Goal: Task Accomplishment & Management: Manage account settings

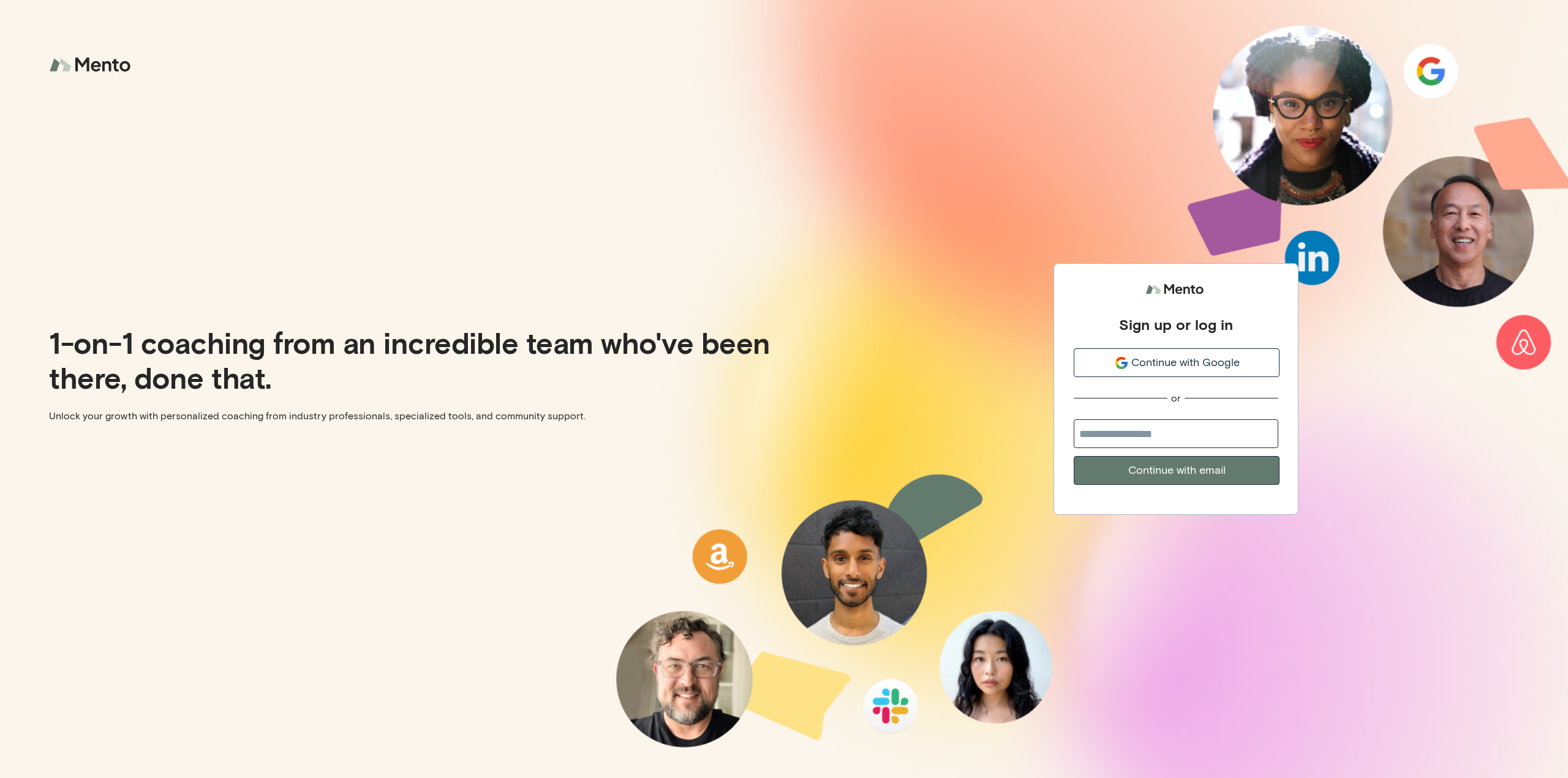
click at [1153, 433] on input "email" at bounding box center [1176, 434] width 205 height 29
click at [1150, 431] on input "email" at bounding box center [1176, 434] width 205 height 29
click at [1146, 431] on input "email" at bounding box center [1176, 434] width 205 height 29
type input "**********"
click at [1074, 456] on button "Continue with email" at bounding box center [1177, 470] width 206 height 29
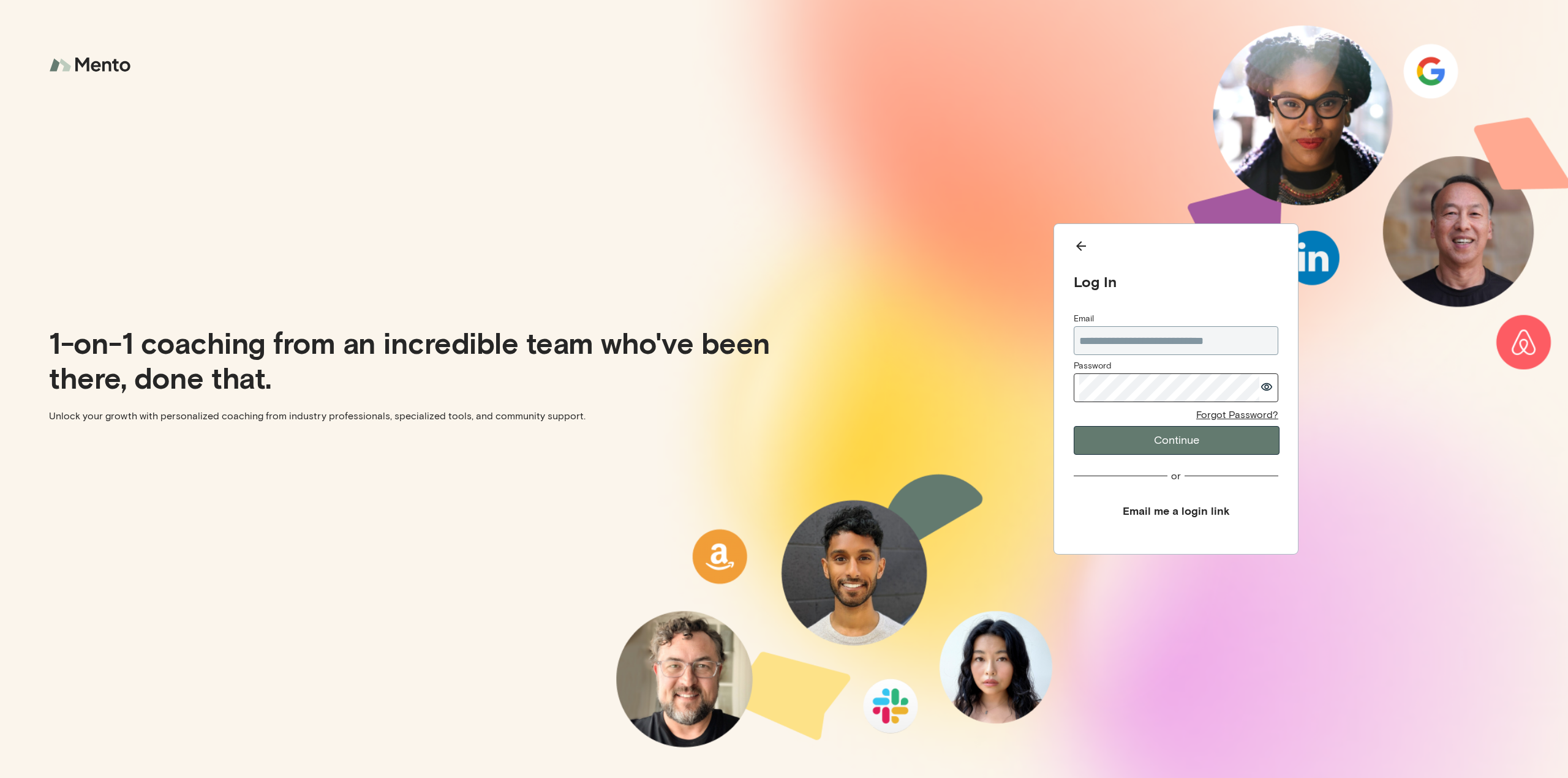
click at [1074, 426] on button "Continue" at bounding box center [1177, 440] width 206 height 29
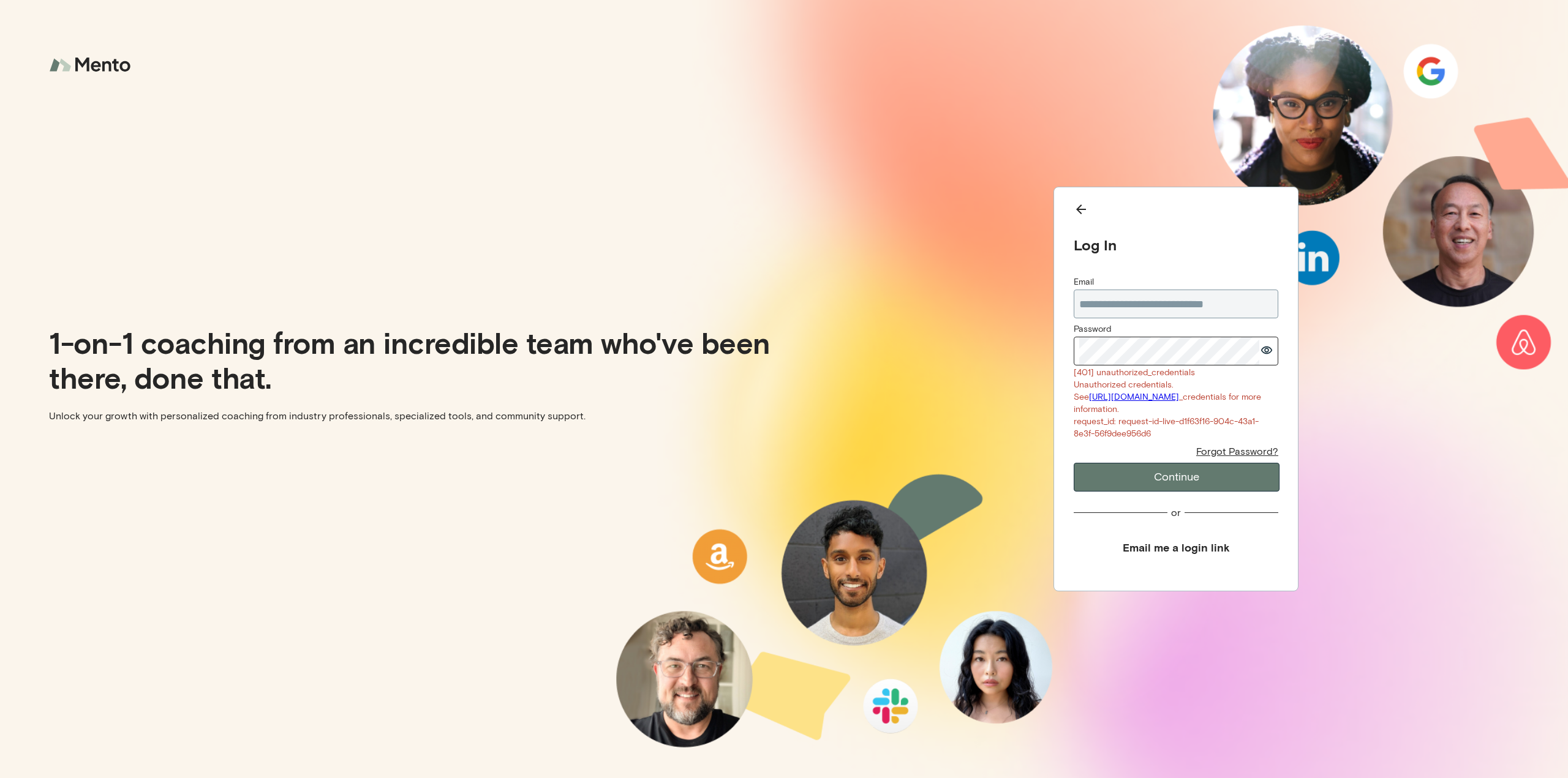
click at [1268, 347] on icon "button" at bounding box center [1267, 350] width 11 height 8
click at [1236, 454] on div "Forgot Password?" at bounding box center [1237, 451] width 82 height 13
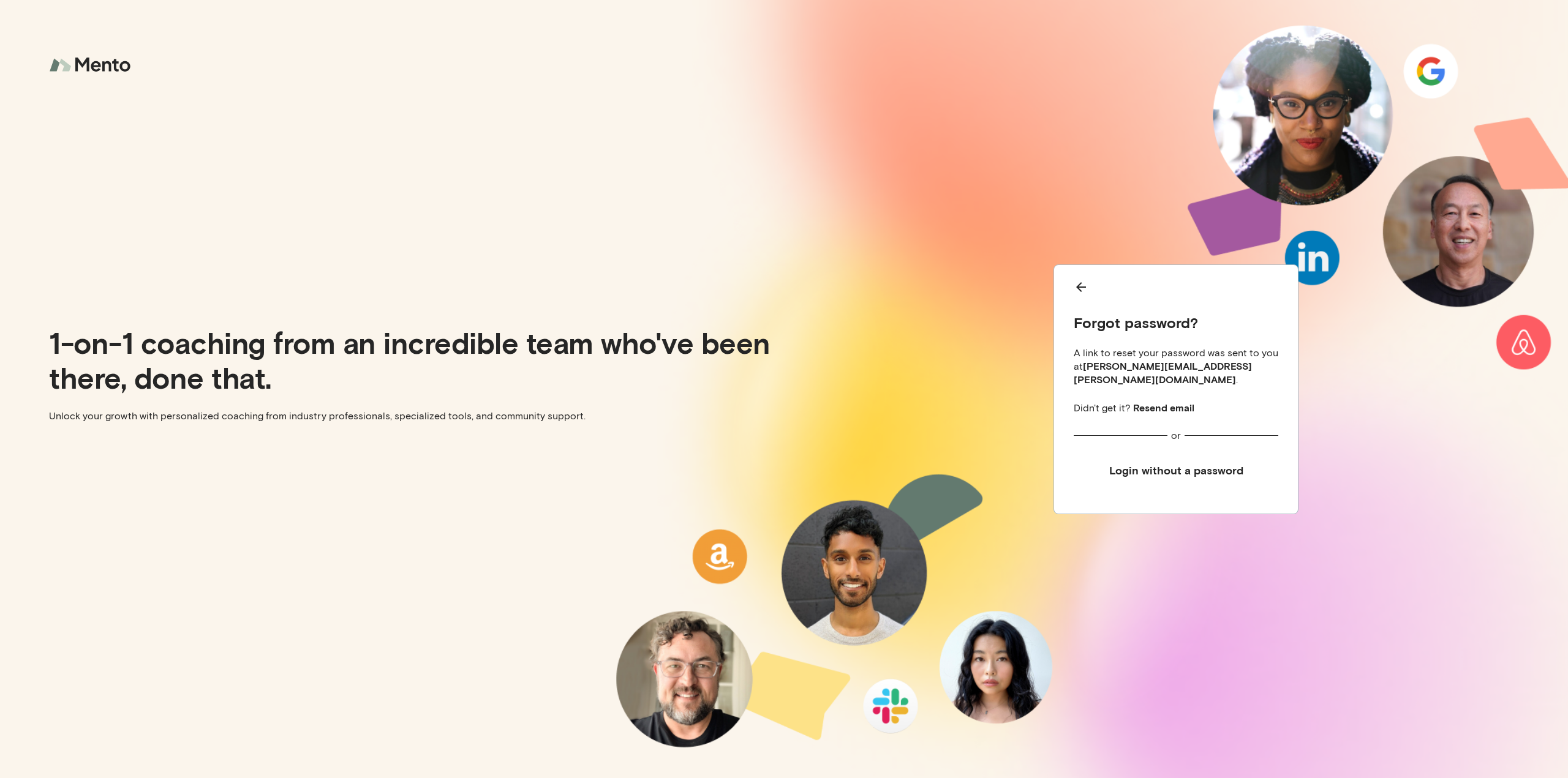
click at [1175, 465] on button "Login without a password" at bounding box center [1176, 470] width 205 height 27
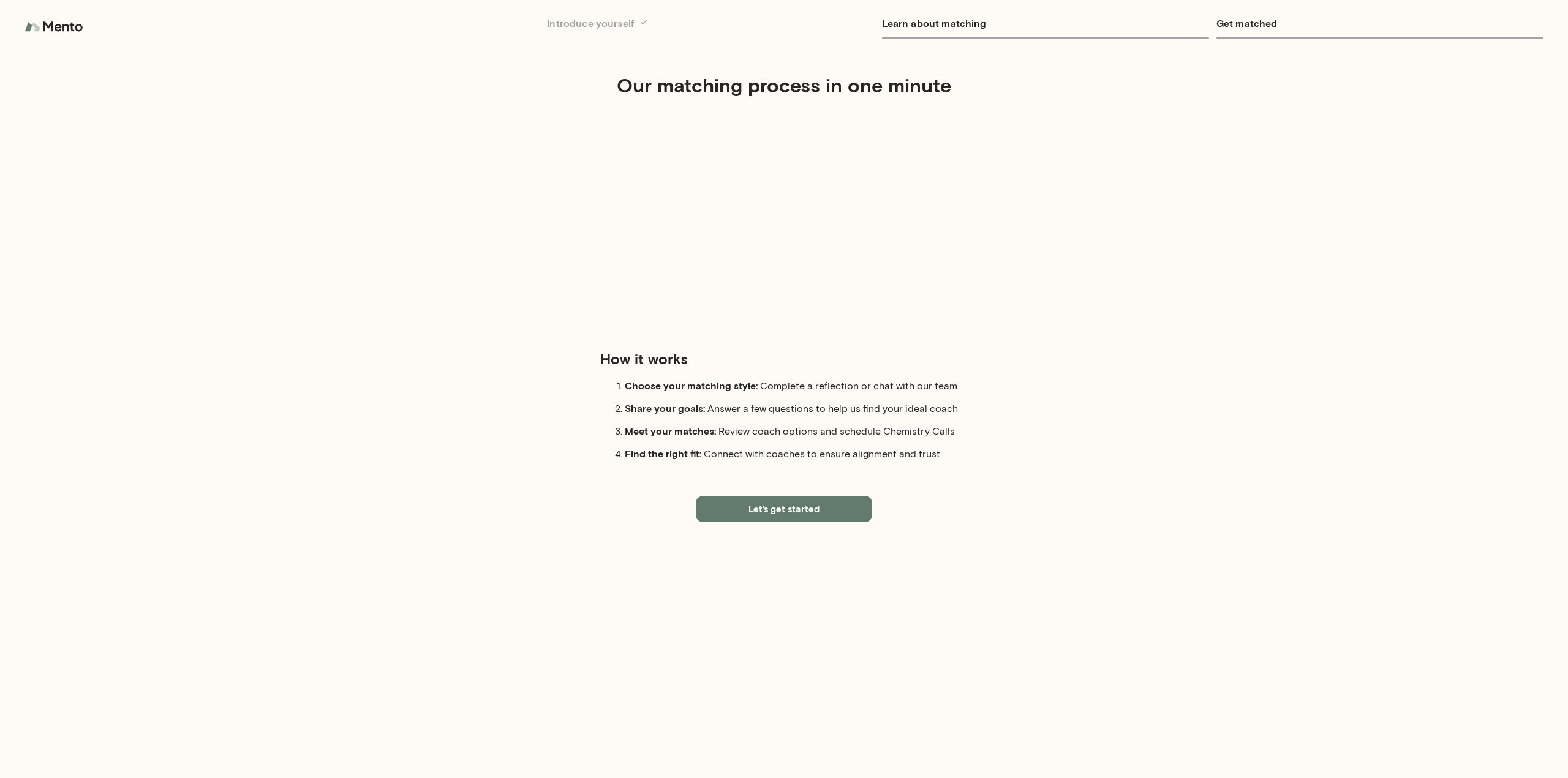
click at [815, 515] on button "Let's get started" at bounding box center [784, 509] width 177 height 25
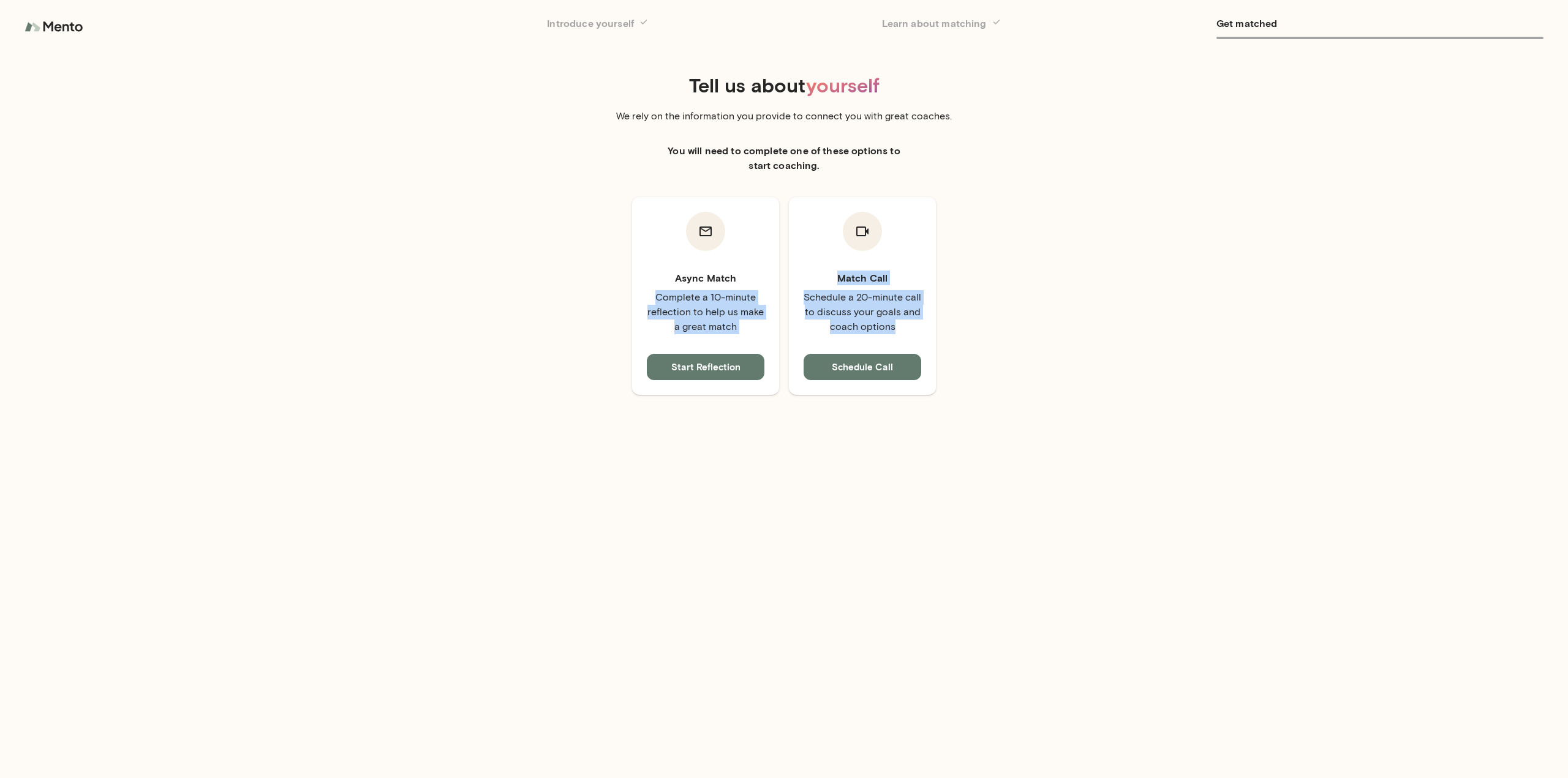
drag, startPoint x: 830, startPoint y: 291, endPoint x: 783, endPoint y: 268, distance: 52.3
click at [783, 268] on div "Async Match Complete a 10-minute reflection to help us make a great match Start…" at bounding box center [784, 296] width 941 height 197
click at [1037, 282] on div "Async Match Complete a 10-minute reflection to help us make a great match Start…" at bounding box center [784, 296] width 941 height 197
click at [36, 24] on img at bounding box center [55, 26] width 61 height 25
click at [42, 25] on img at bounding box center [55, 26] width 61 height 25
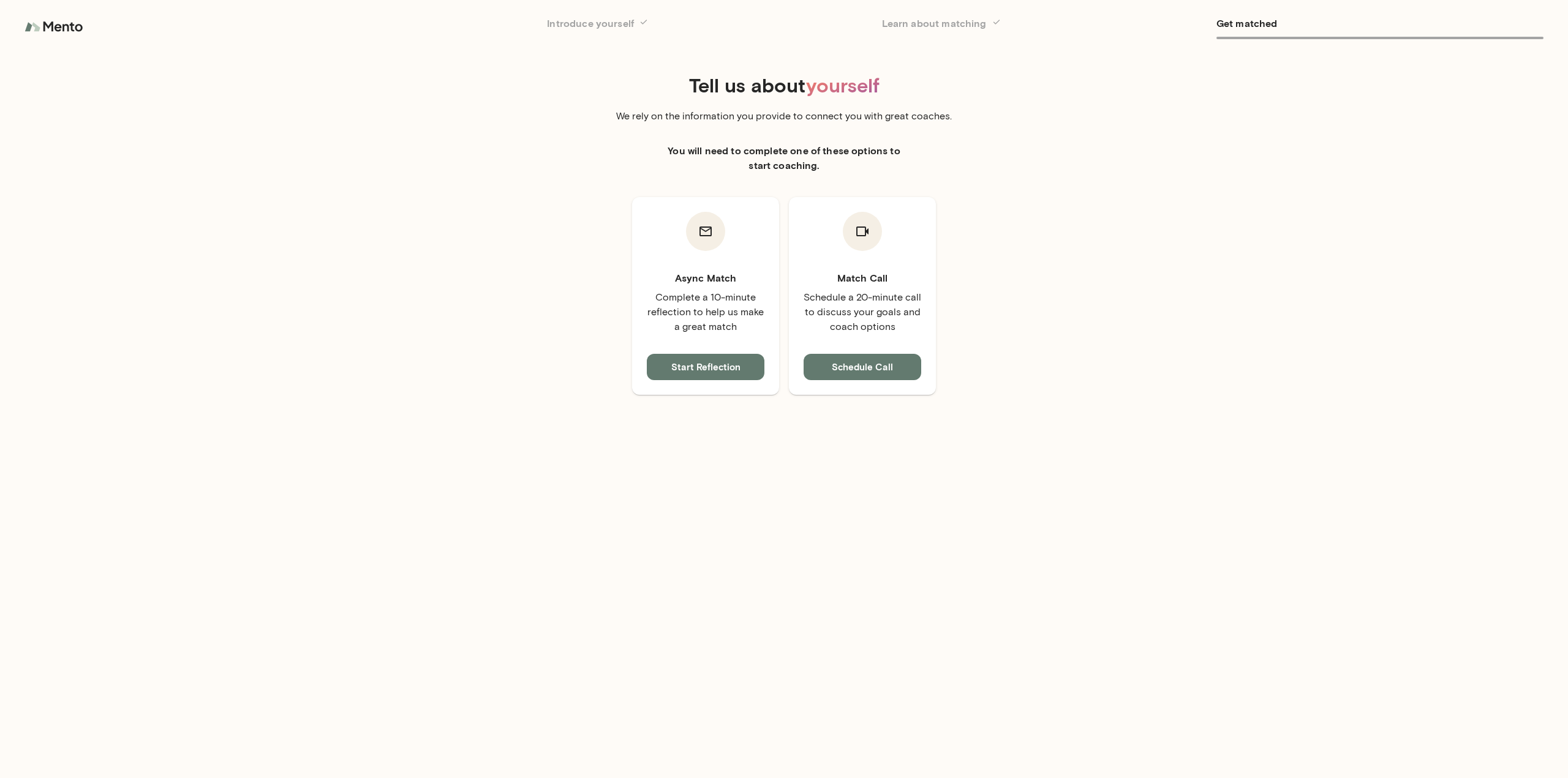
click at [57, 25] on img at bounding box center [55, 26] width 61 height 25
click at [582, 31] on h6 "Introduce yourself" at bounding box center [710, 23] width 327 height 17
click at [621, 16] on h6 "Introduce yourself" at bounding box center [710, 23] width 327 height 17
click at [642, 20] on icon at bounding box center [642, 22] width 15 height 15
click at [989, 29] on div at bounding box center [994, 23] width 15 height 17
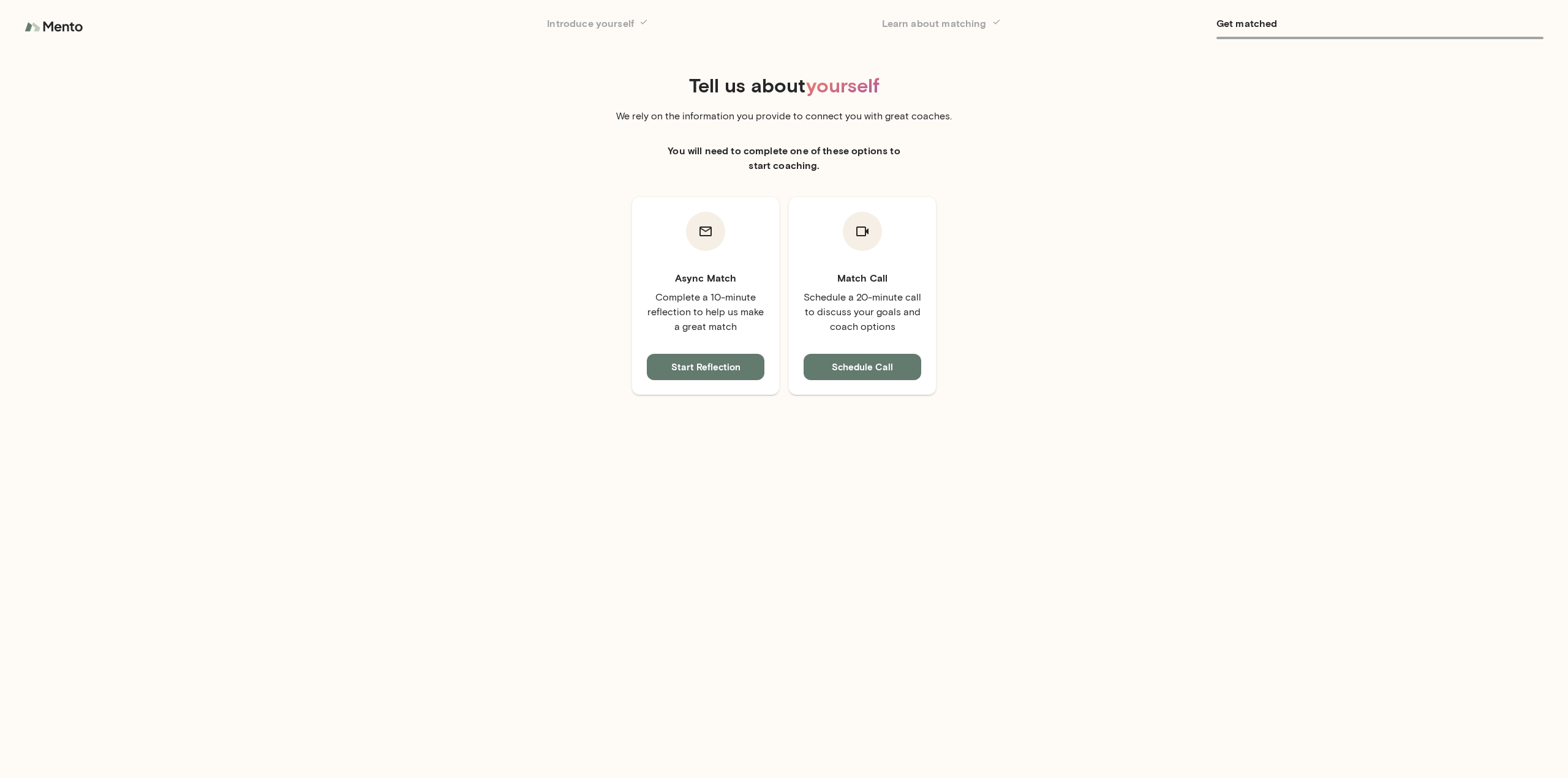
click at [997, 25] on icon at bounding box center [994, 22] width 15 height 15
click at [994, 23] on icon at bounding box center [996, 22] width 6 height 5
click at [1063, 229] on div "Async Match Complete a 10-minute reflection to help us make a great match Start…" at bounding box center [784, 296] width 941 height 197
drag, startPoint x: 854, startPoint y: 368, endPoint x: 855, endPoint y: 380, distance: 12.0
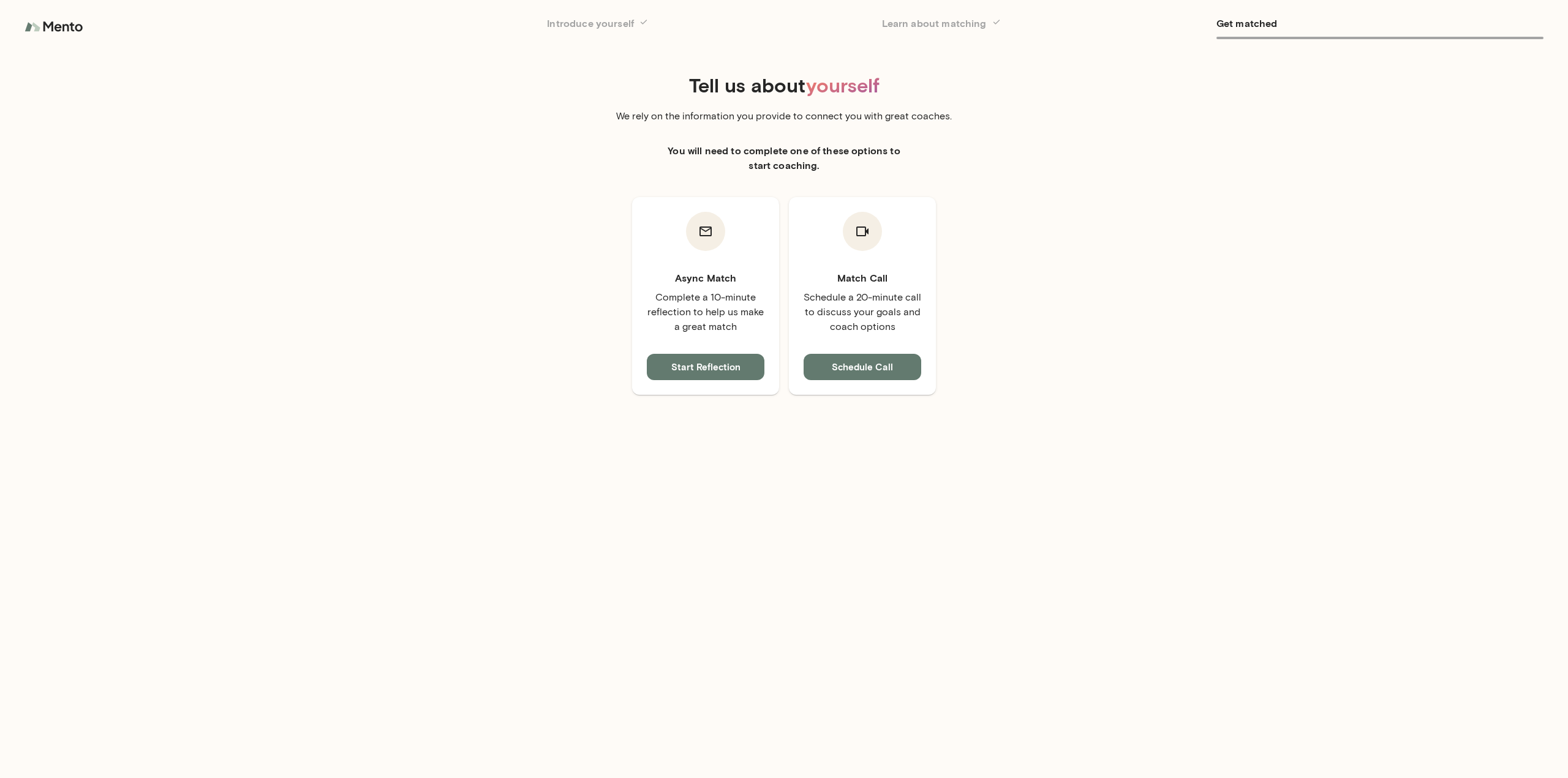
click at [854, 368] on button "Schedule Call" at bounding box center [862, 367] width 117 height 25
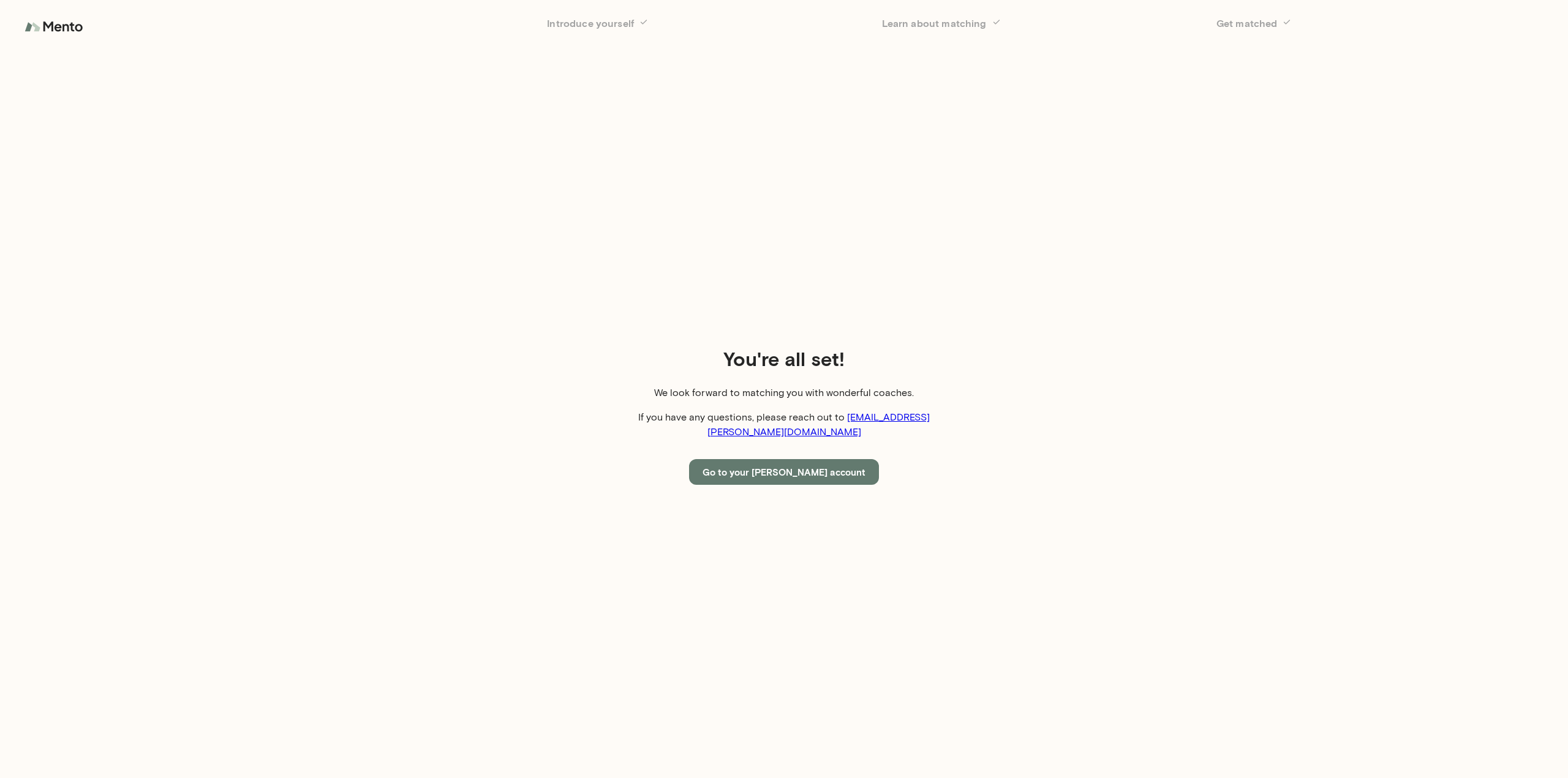
click at [785, 460] on button "Go to your Mento account" at bounding box center [784, 472] width 190 height 25
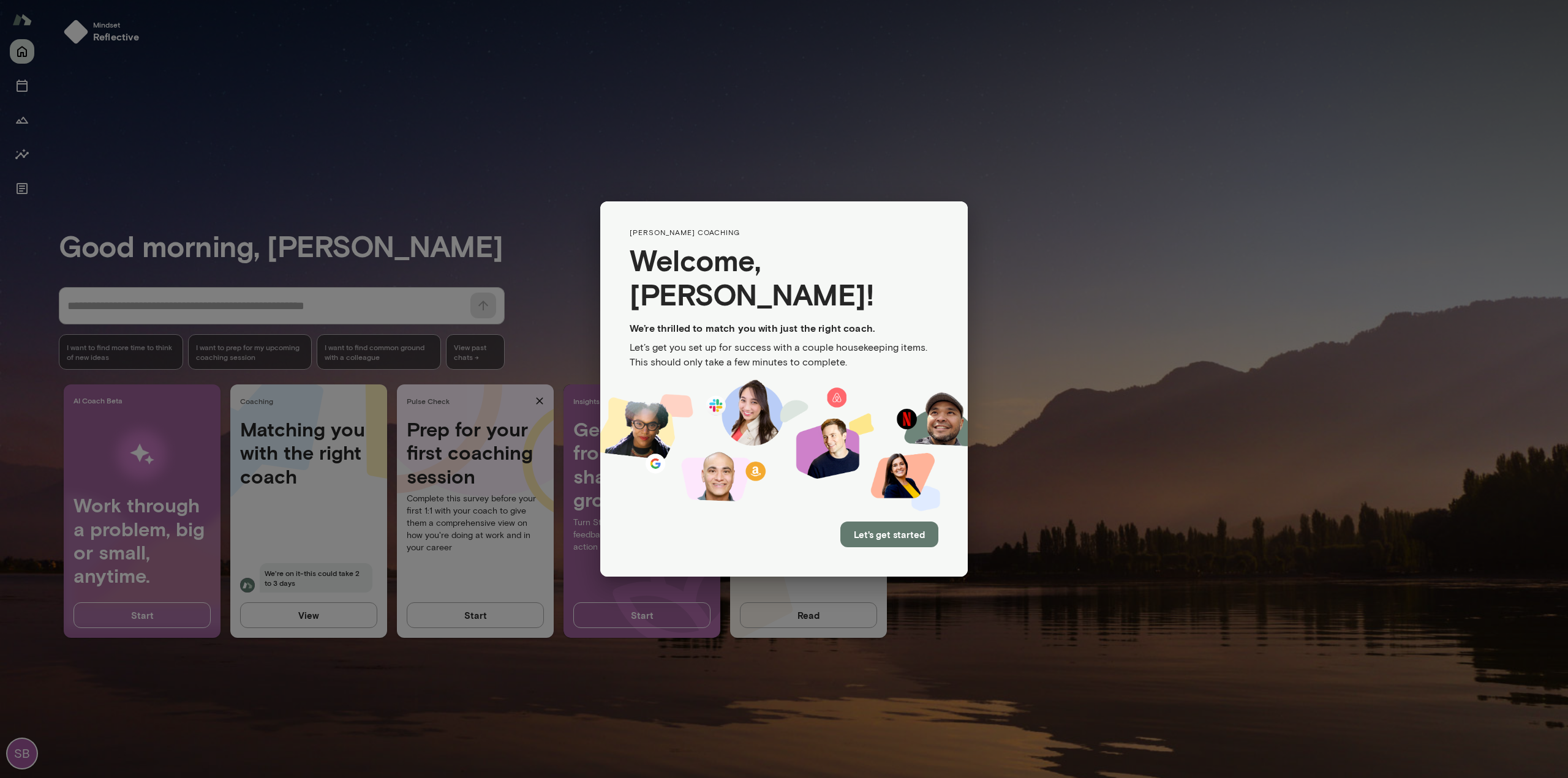
click at [880, 522] on button "Let's get started" at bounding box center [889, 534] width 98 height 25
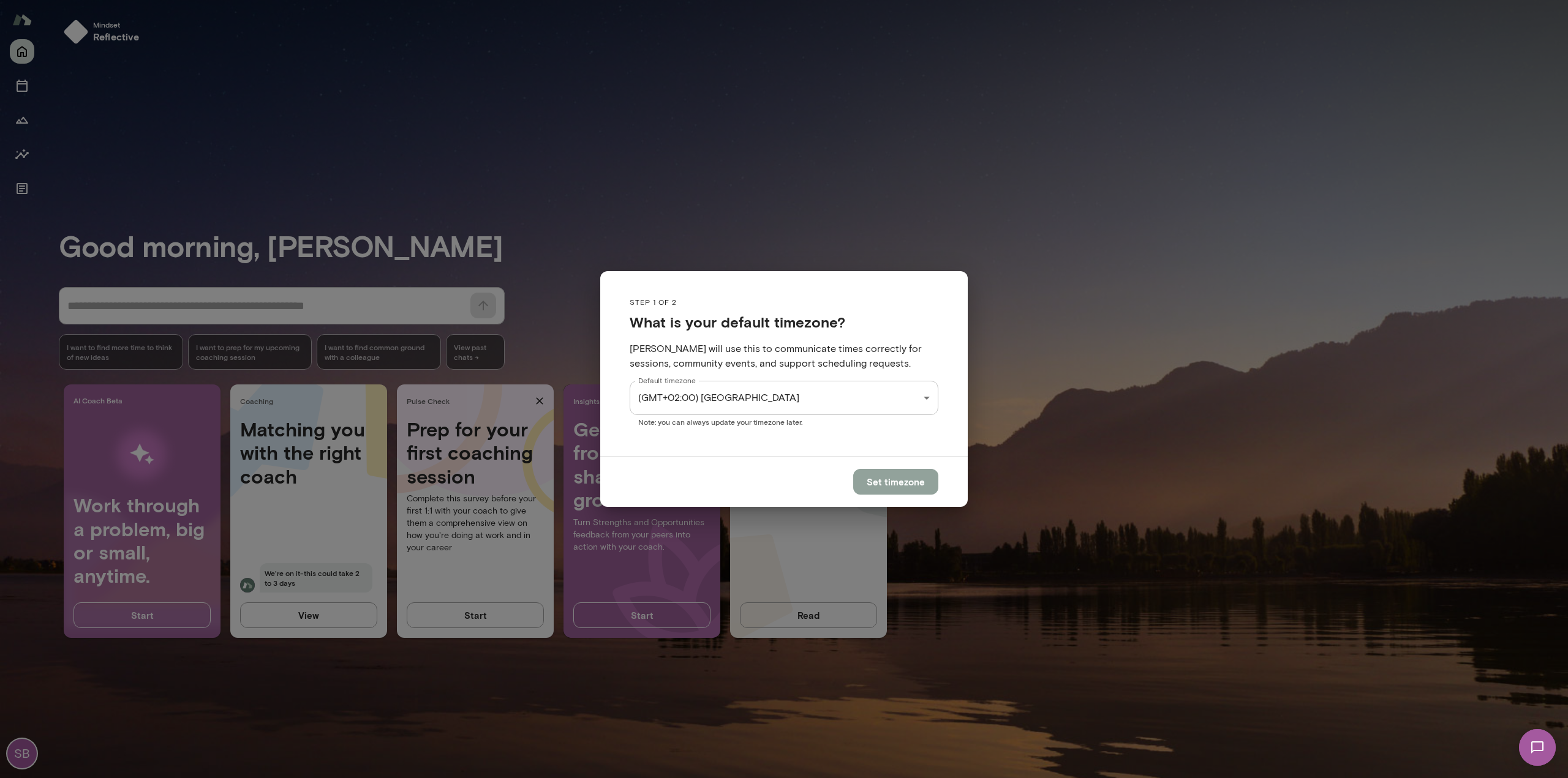
click at [912, 481] on button "Set timezone" at bounding box center [896, 482] width 86 height 25
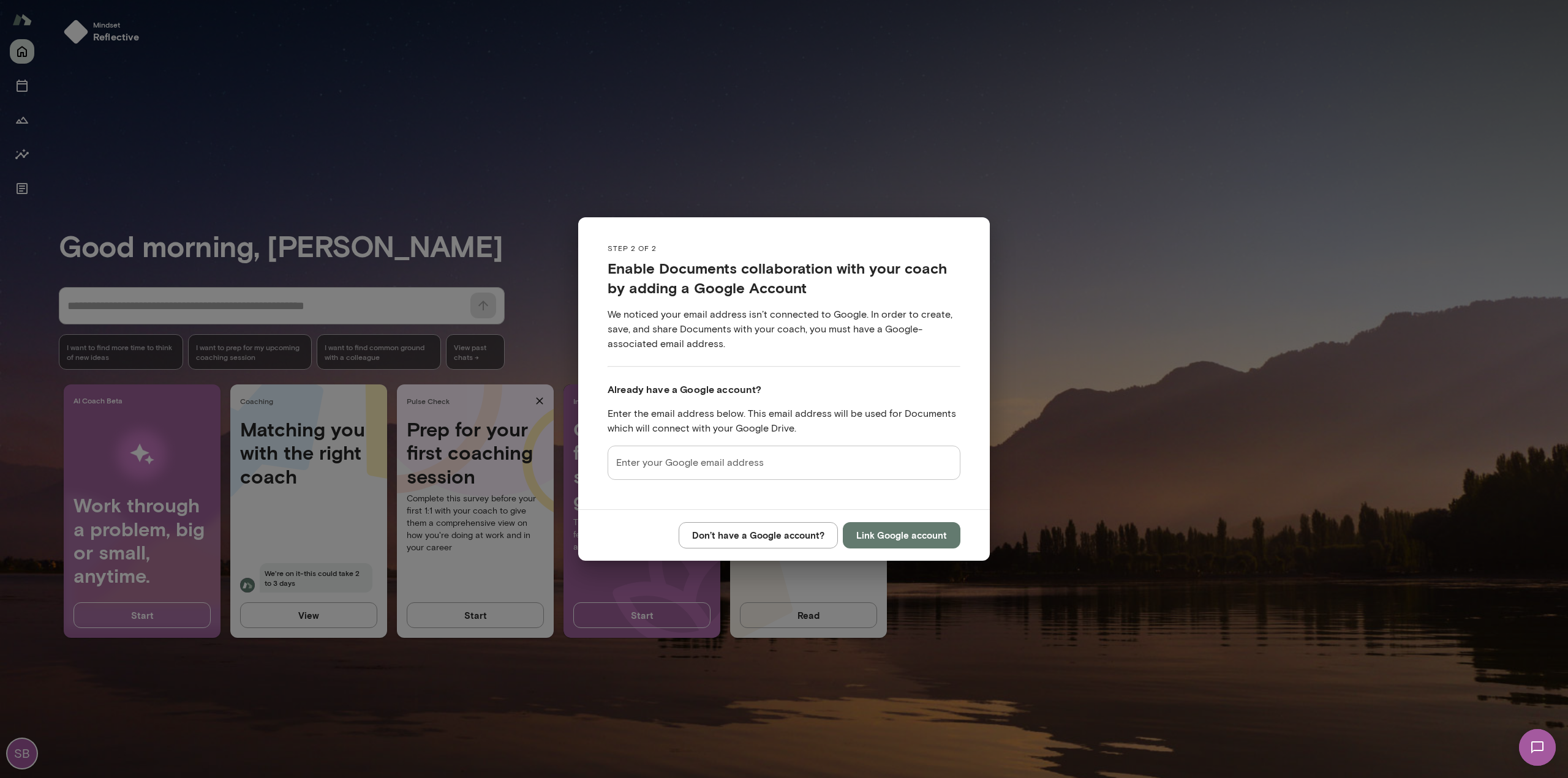
click at [706, 477] on input "Enter your Google email address" at bounding box center [784, 463] width 353 height 35
click at [911, 533] on button "Link Google account" at bounding box center [901, 535] width 117 height 25
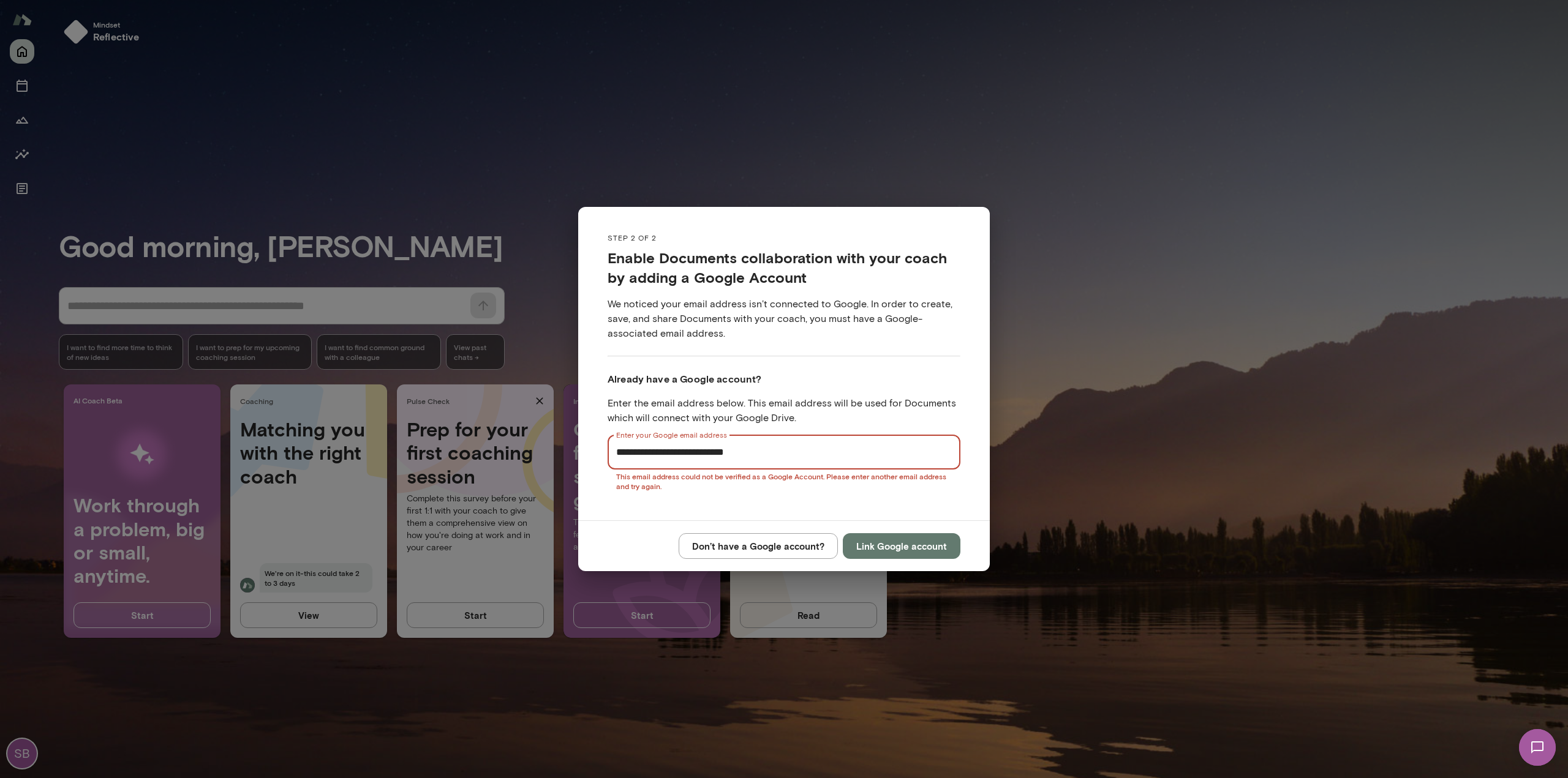
click at [647, 450] on input "**********" at bounding box center [784, 453] width 353 height 35
type input "**********"
click at [911, 547] on button "Link Google account" at bounding box center [901, 546] width 117 height 25
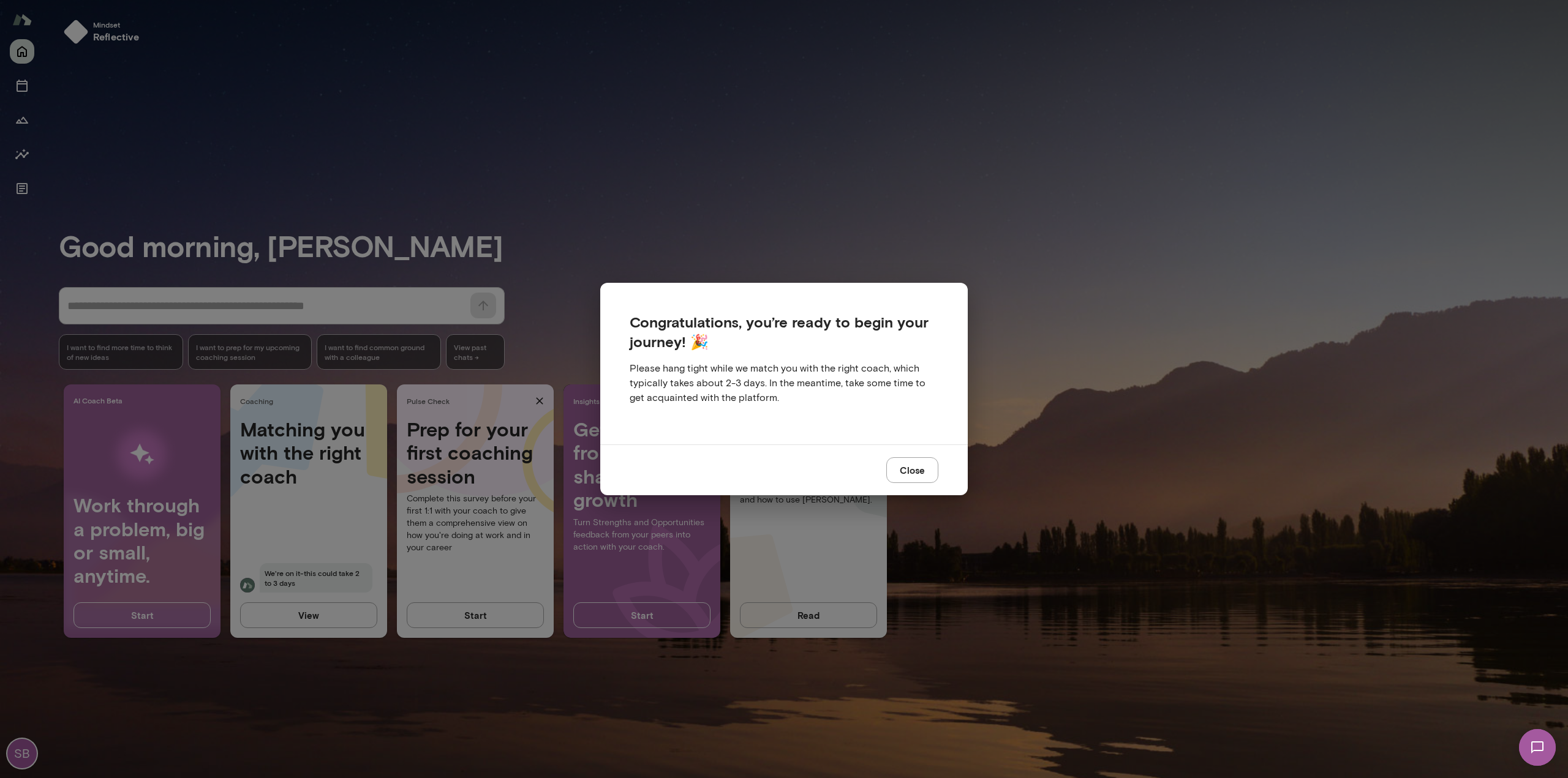
click at [896, 467] on button "Close" at bounding box center [912, 470] width 52 height 25
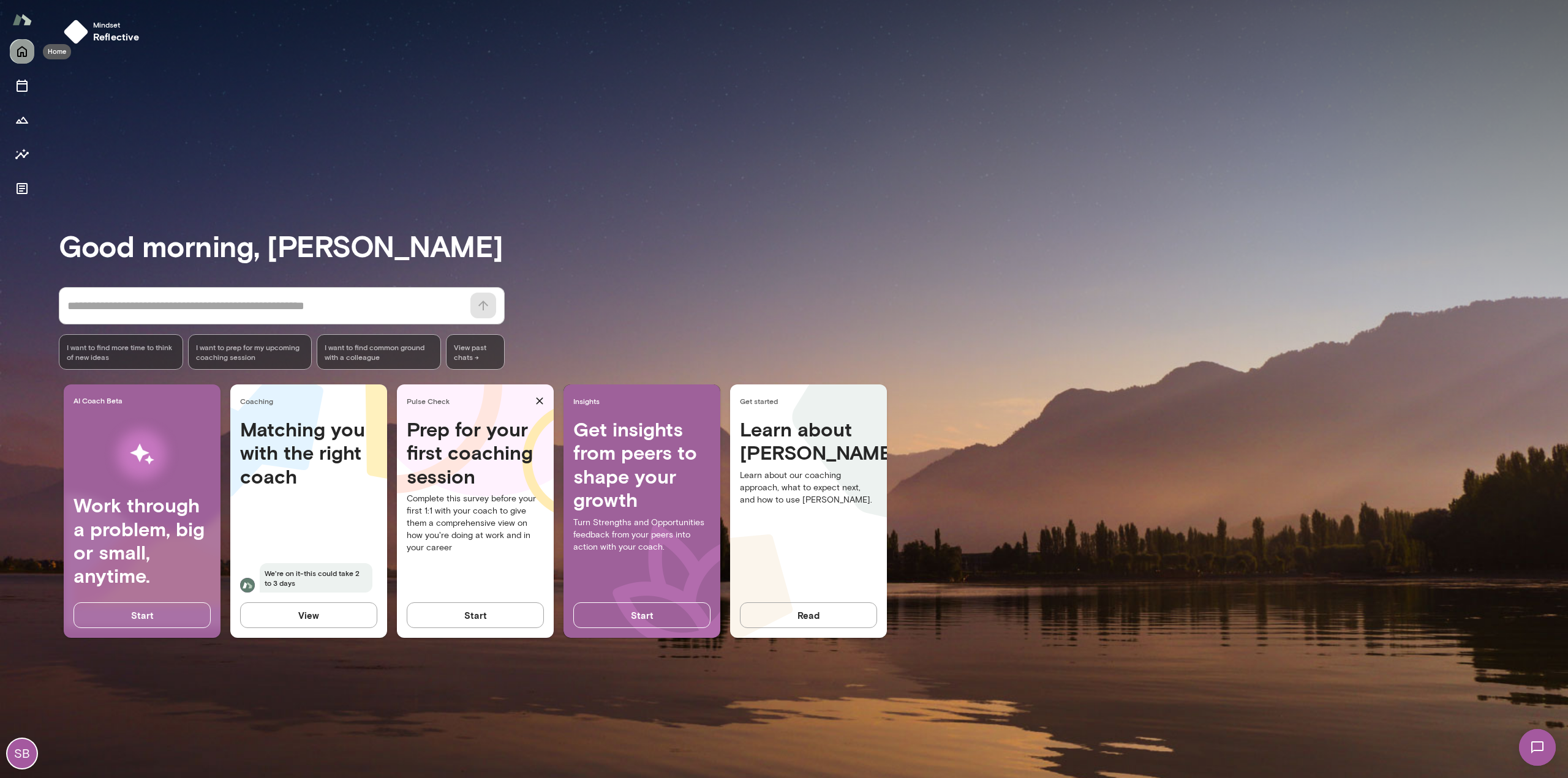
click at [18, 50] on icon "Home" at bounding box center [22, 52] width 10 height 11
click at [16, 84] on icon "Sessions" at bounding box center [22, 85] width 11 height 12
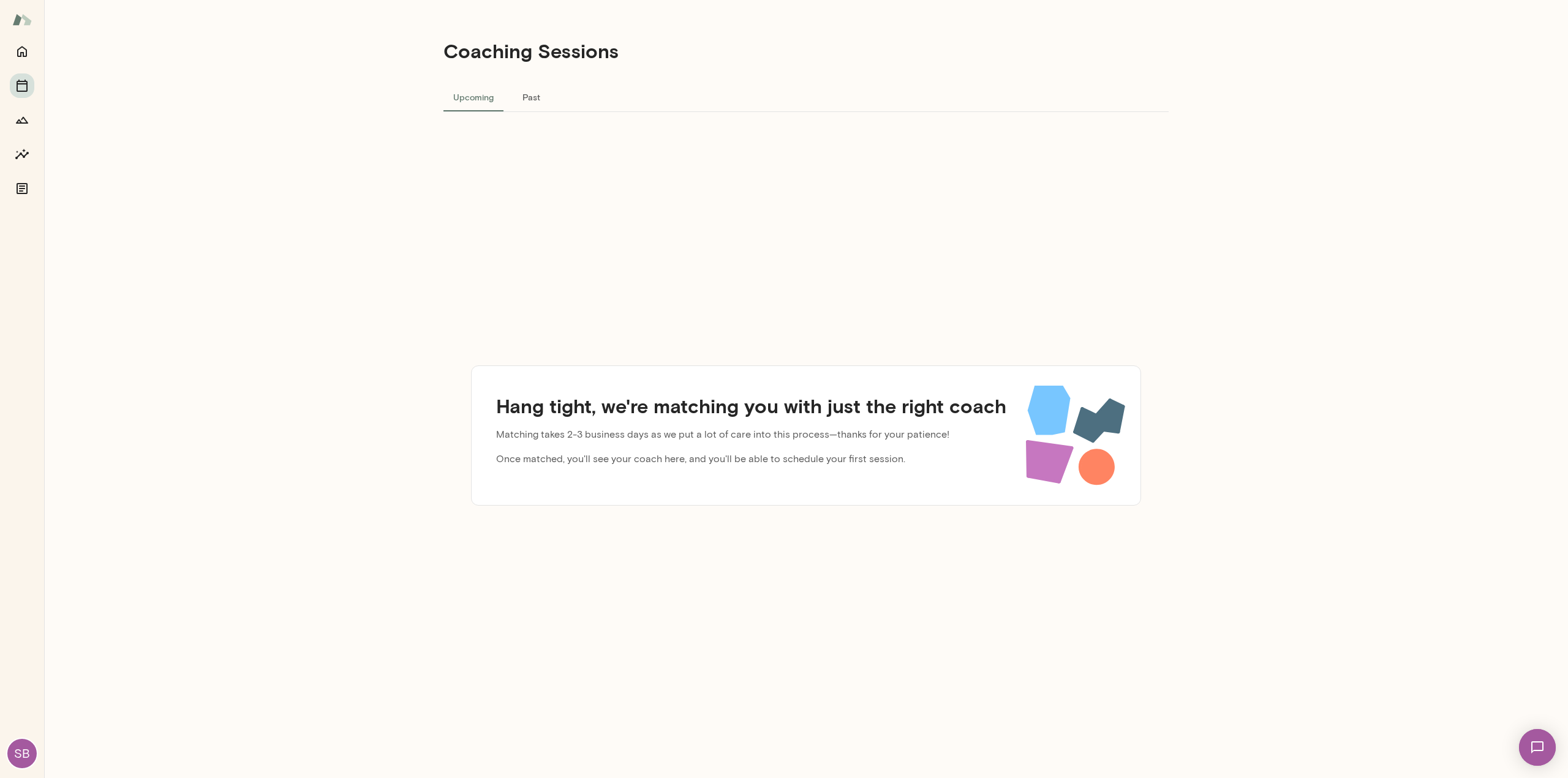
click at [533, 93] on button "Past" at bounding box center [531, 96] width 56 height 29
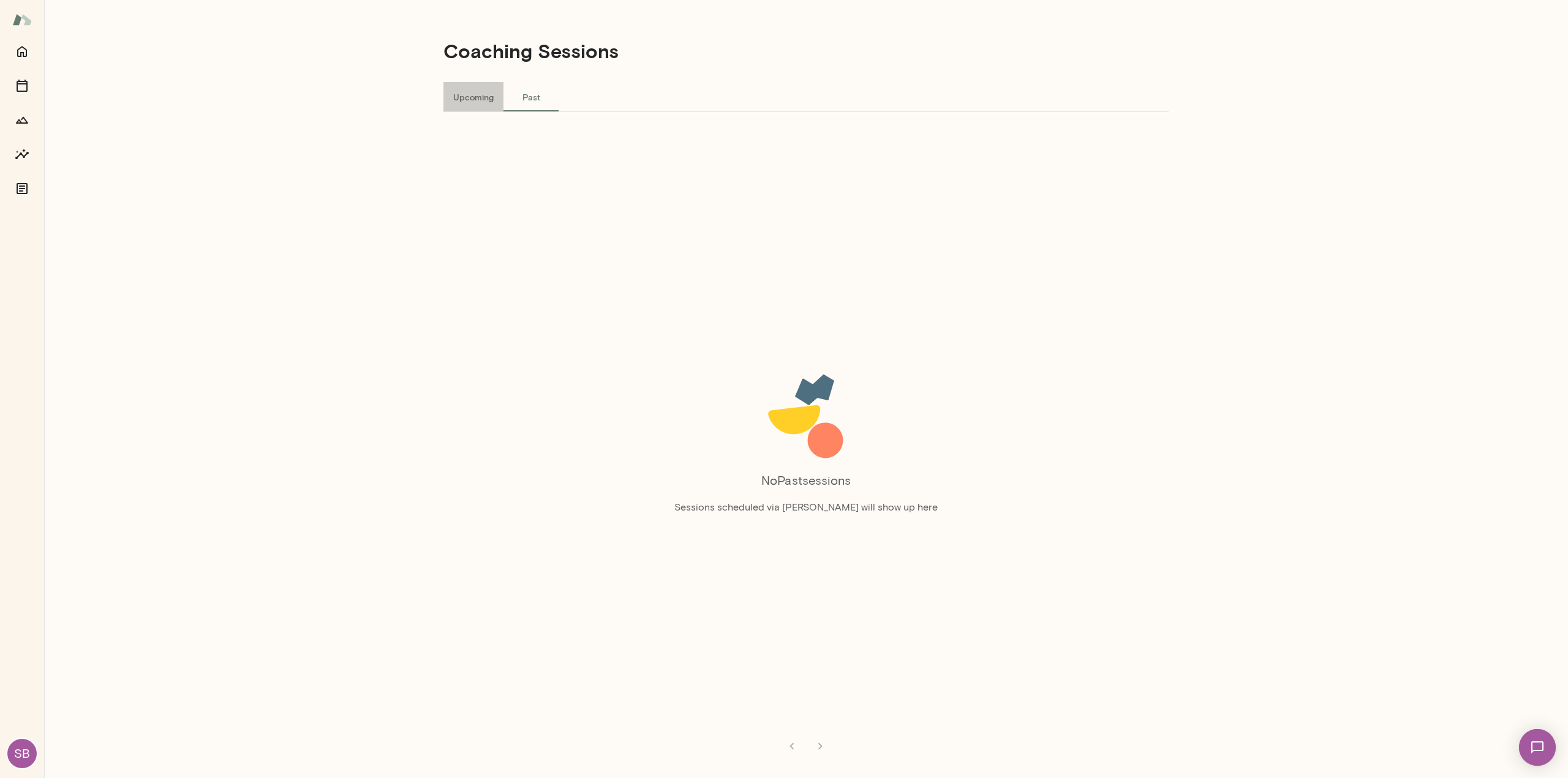
click at [481, 93] on button "Upcoming" at bounding box center [473, 96] width 60 height 29
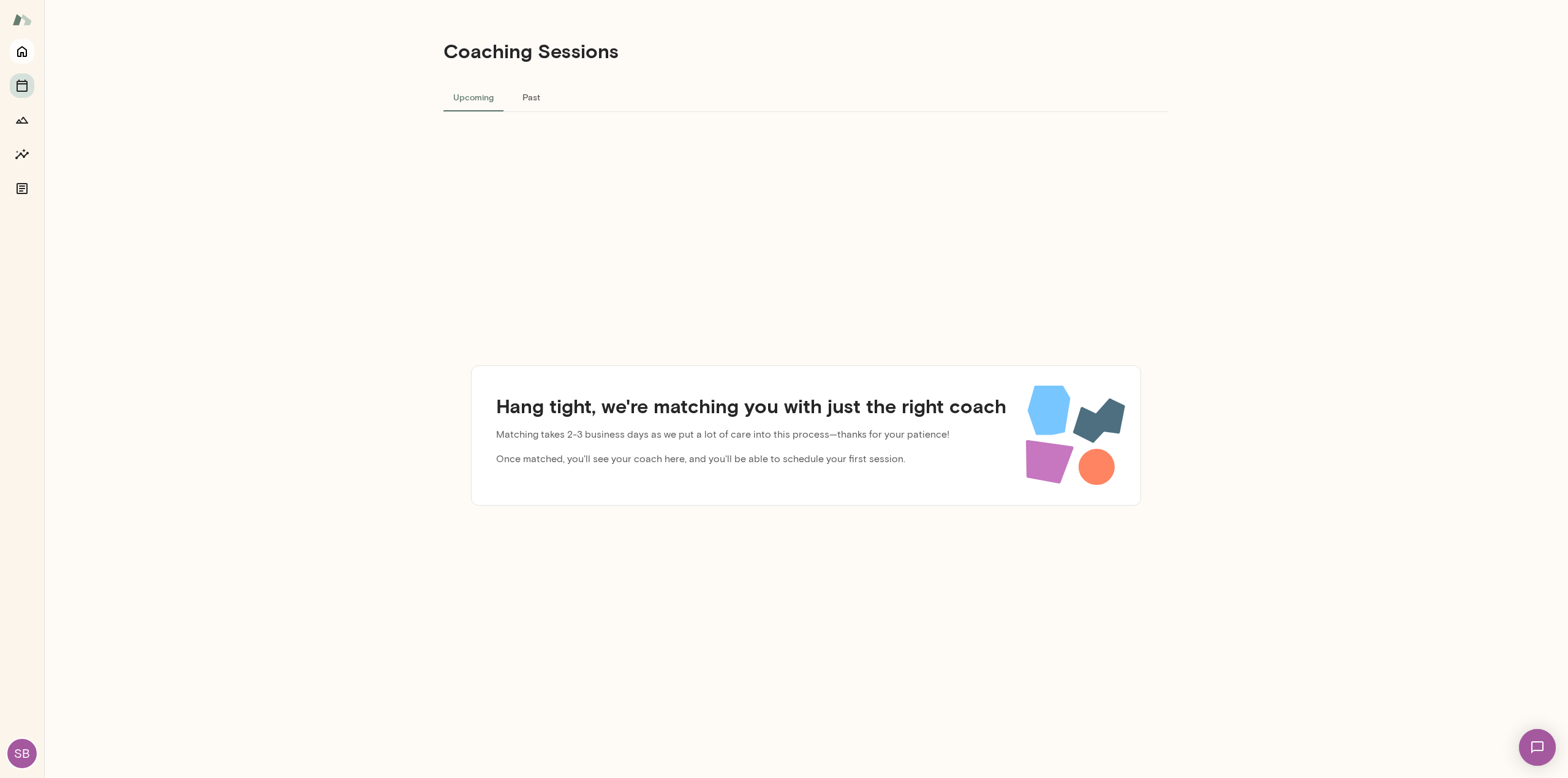
click at [24, 55] on icon "Home" at bounding box center [22, 52] width 10 height 11
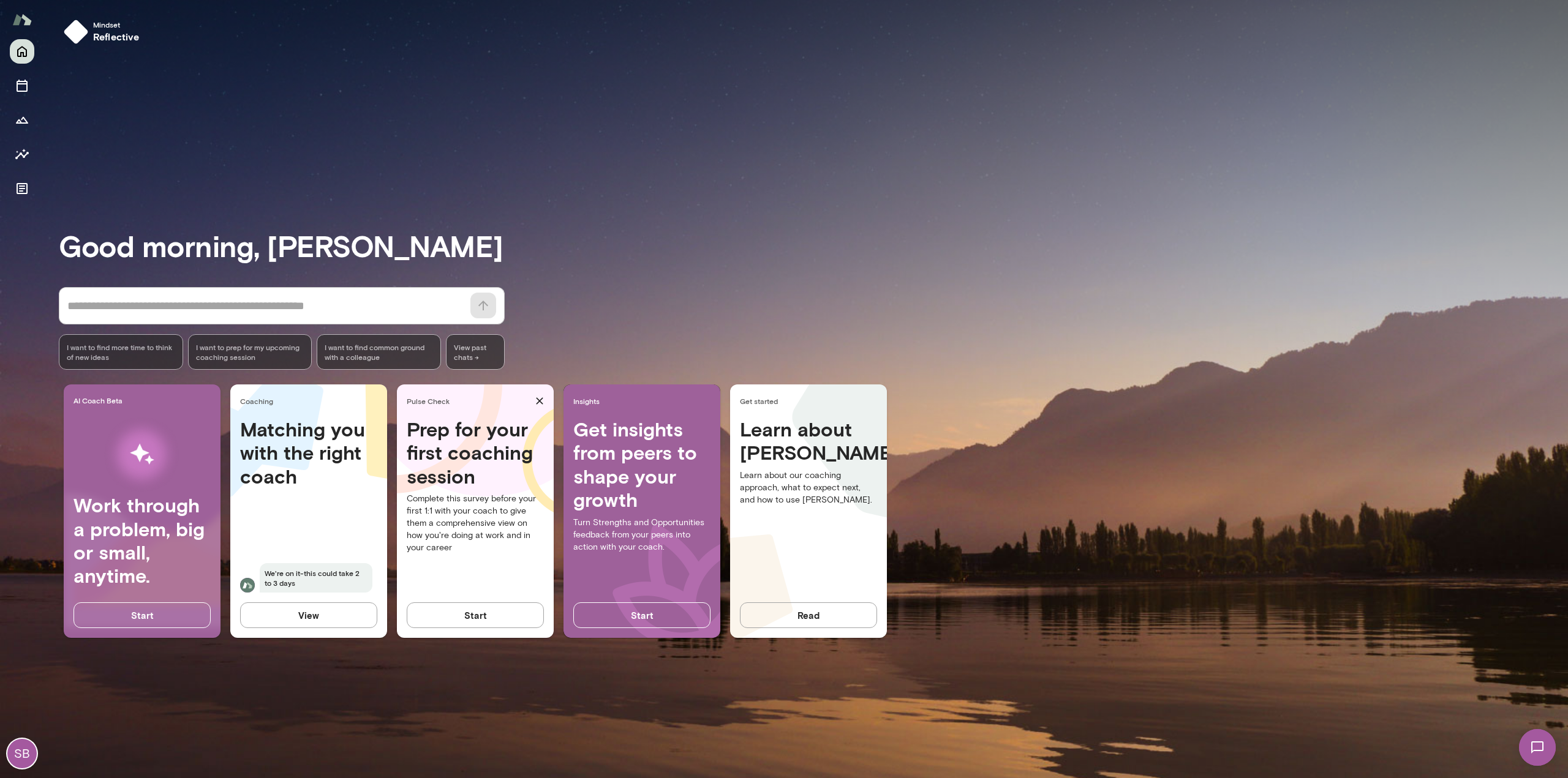
click at [24, 751] on div "SB" at bounding box center [22, 753] width 29 height 29
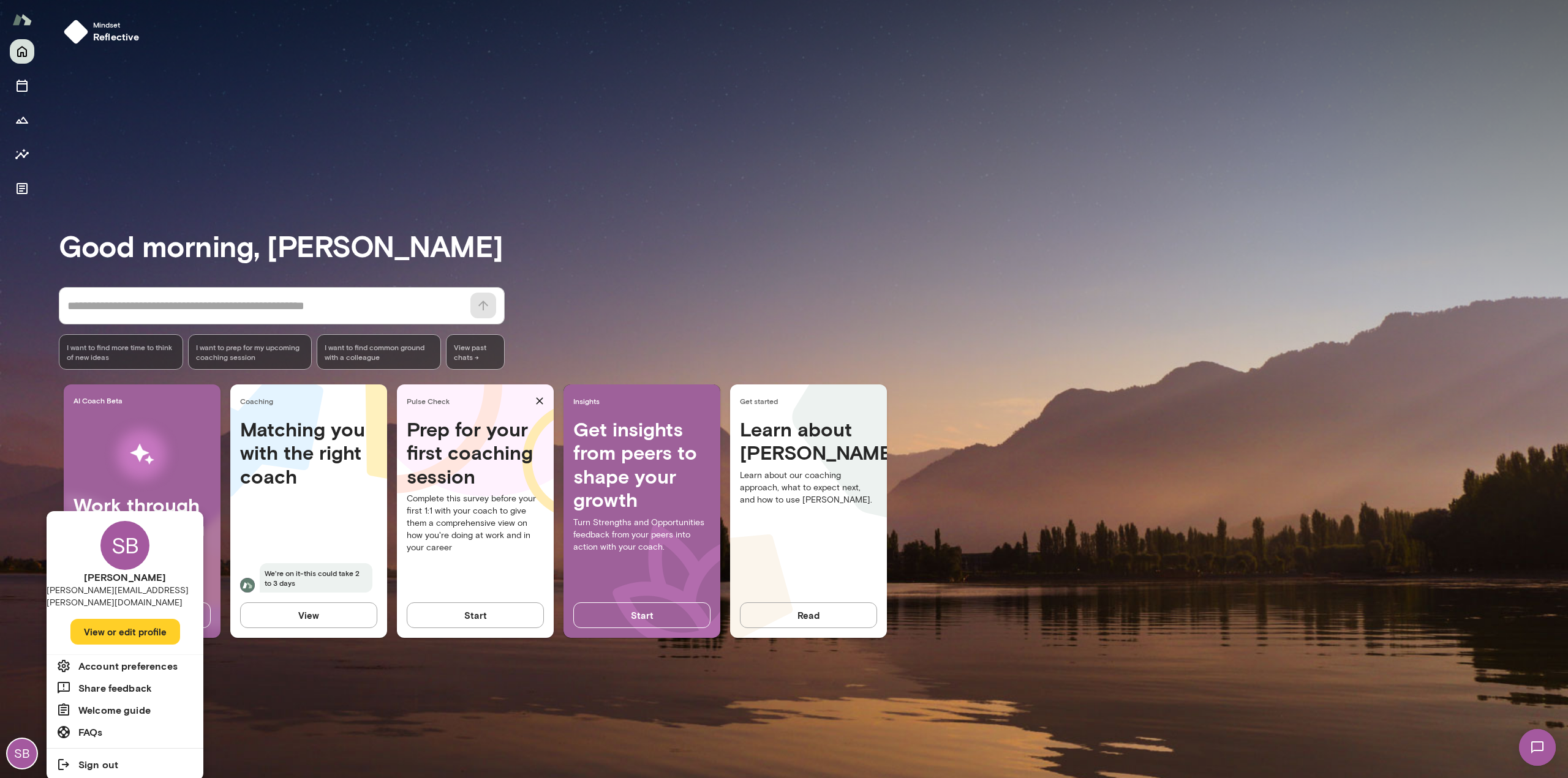
click at [146, 659] on h6 "Account preferences" at bounding box center [127, 666] width 99 height 15
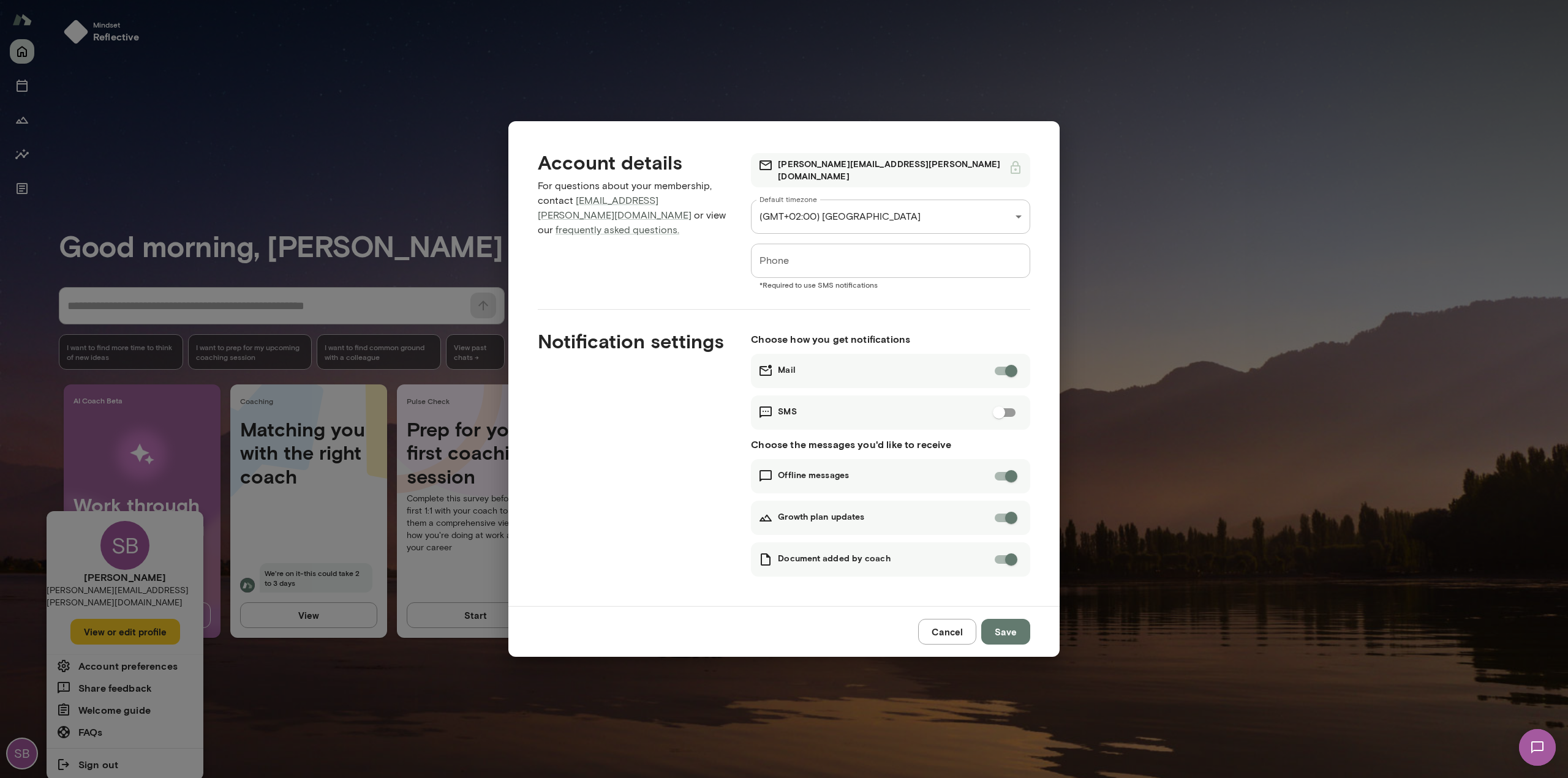
click at [1009, 632] on button "Save" at bounding box center [1006, 631] width 49 height 25
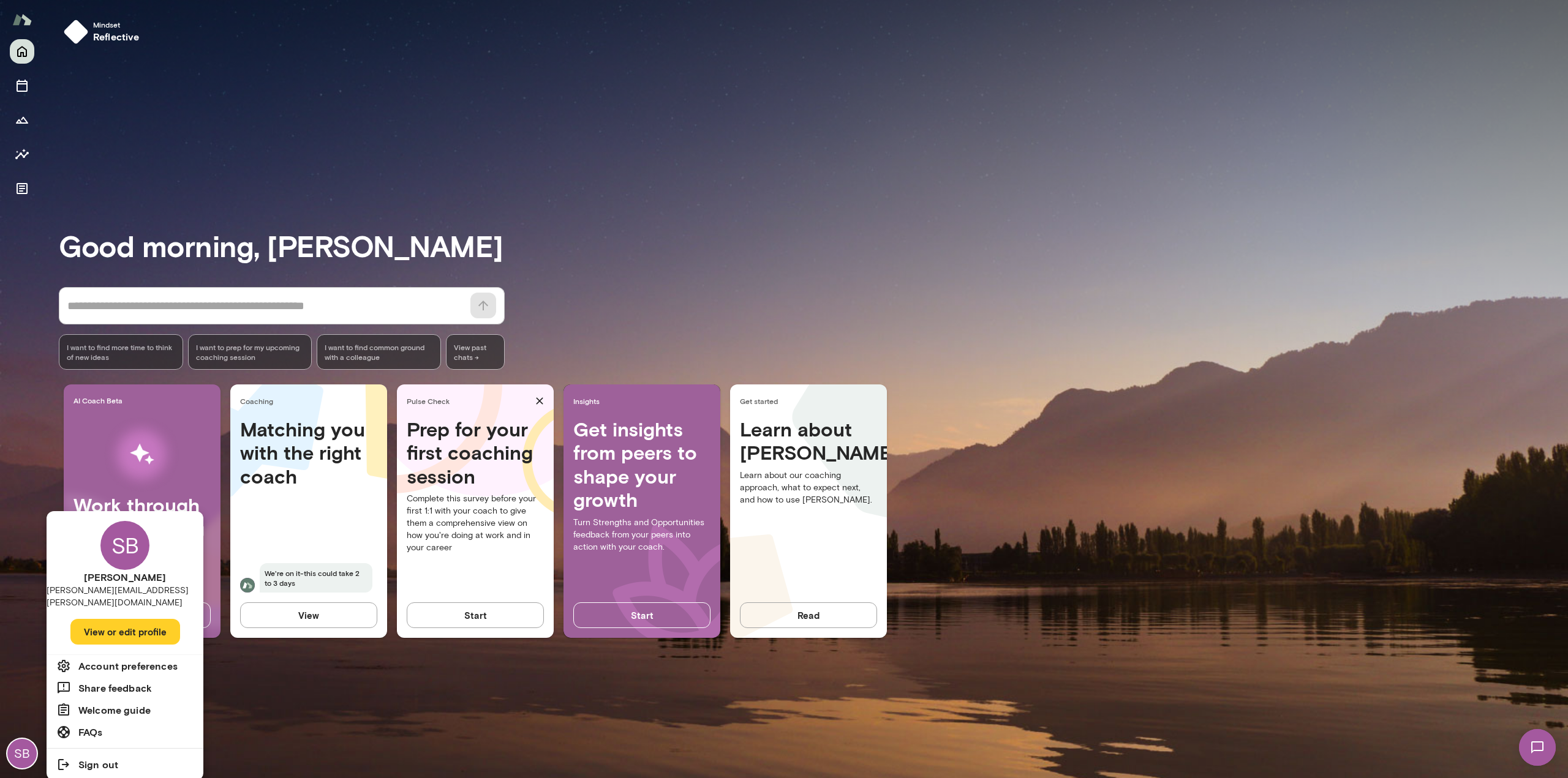
click at [385, 709] on div at bounding box center [784, 389] width 1568 height 778
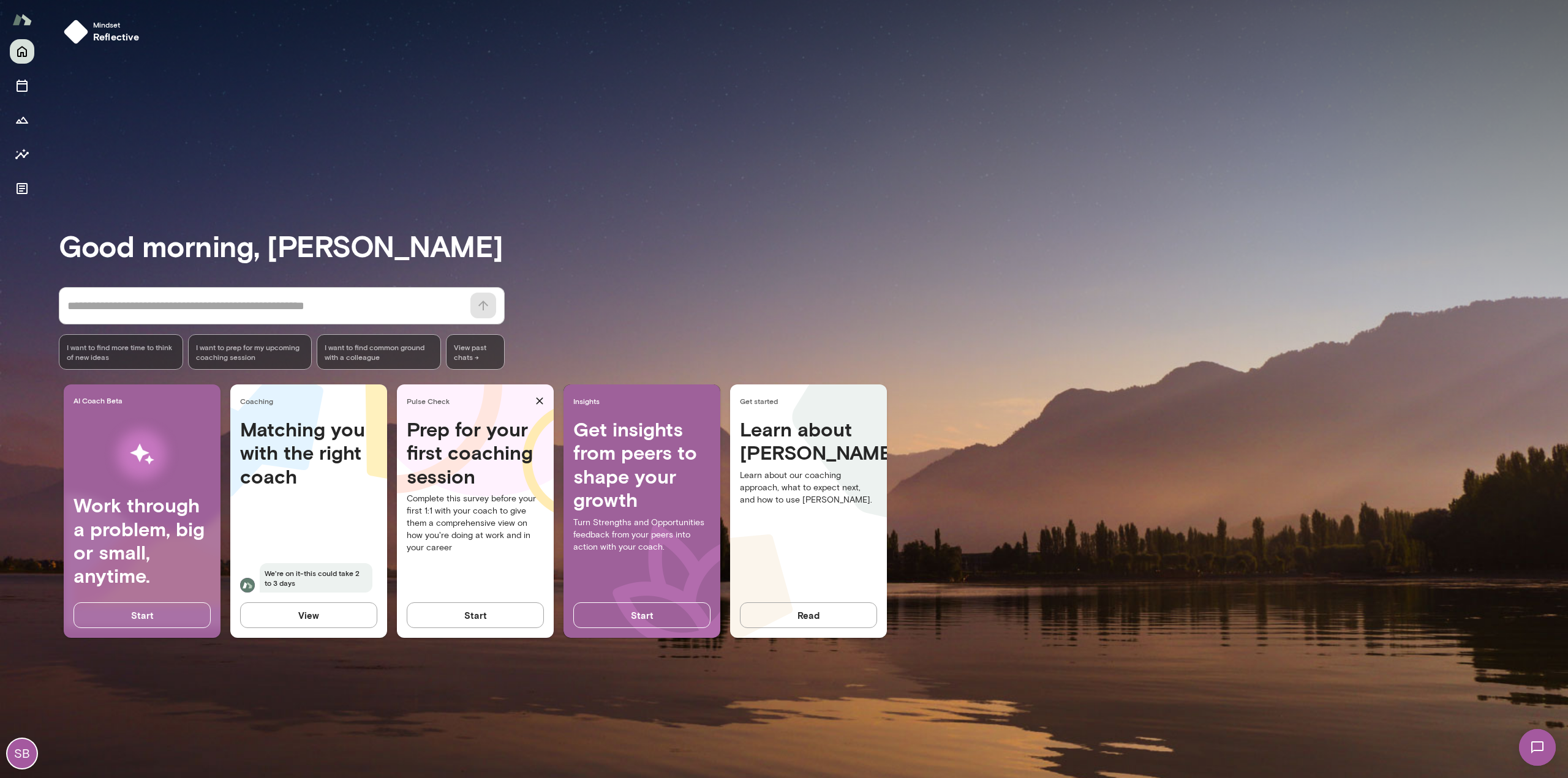
click at [16, 22] on img at bounding box center [22, 20] width 20 height 24
click at [22, 750] on div "SB" at bounding box center [22, 753] width 29 height 29
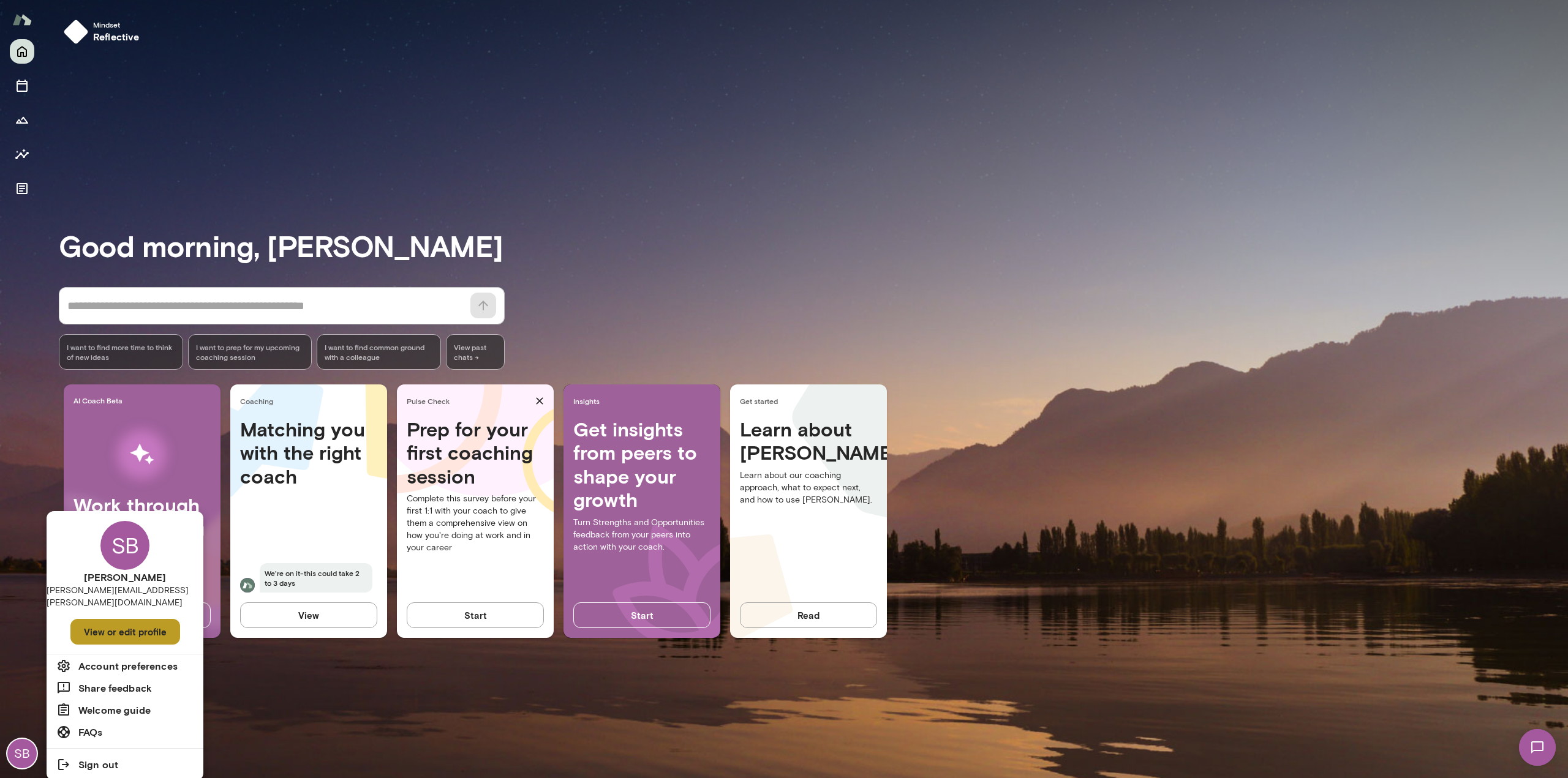
click at [126, 623] on button "View or edit profile" at bounding box center [125, 631] width 109 height 25
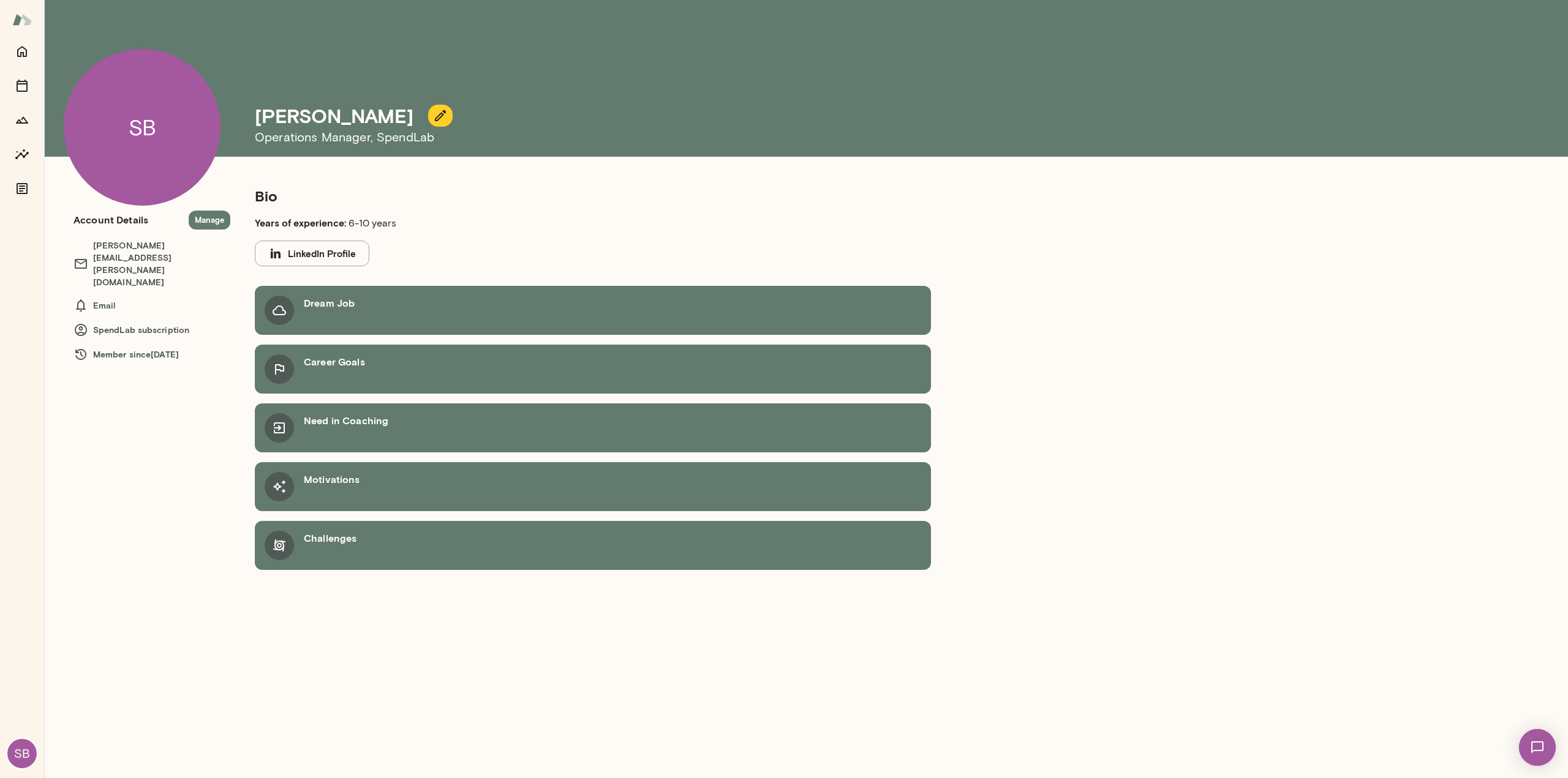
click at [323, 252] on button "LinkedIn Profile" at bounding box center [312, 253] width 115 height 25
click at [157, 121] on div "SB" at bounding box center [142, 127] width 157 height 157
click at [146, 126] on div "SB" at bounding box center [142, 127] width 157 height 157
click at [219, 213] on button "Manage" at bounding box center [209, 220] width 42 height 19
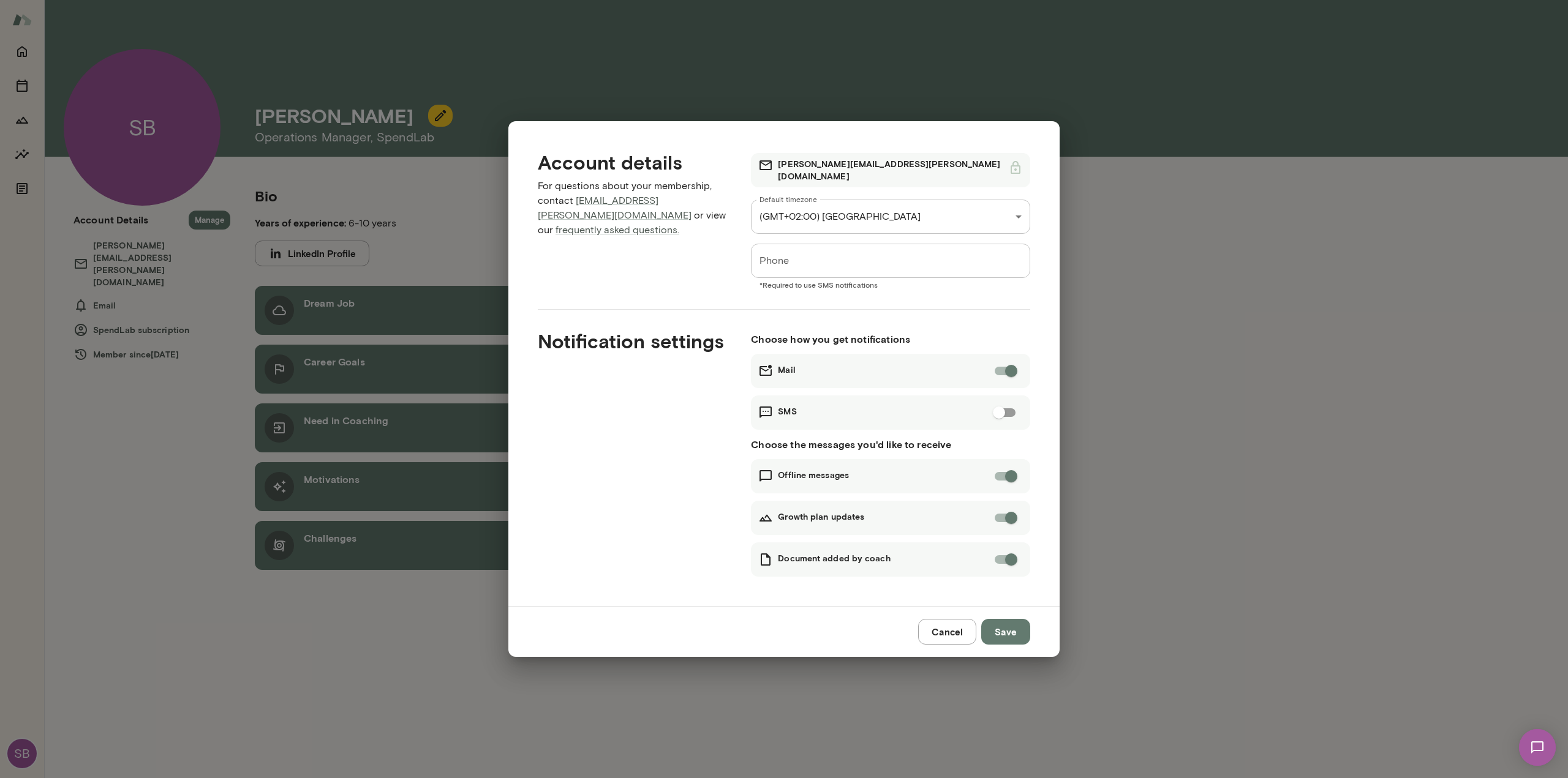
click at [955, 636] on button "Cancel" at bounding box center [947, 631] width 58 height 25
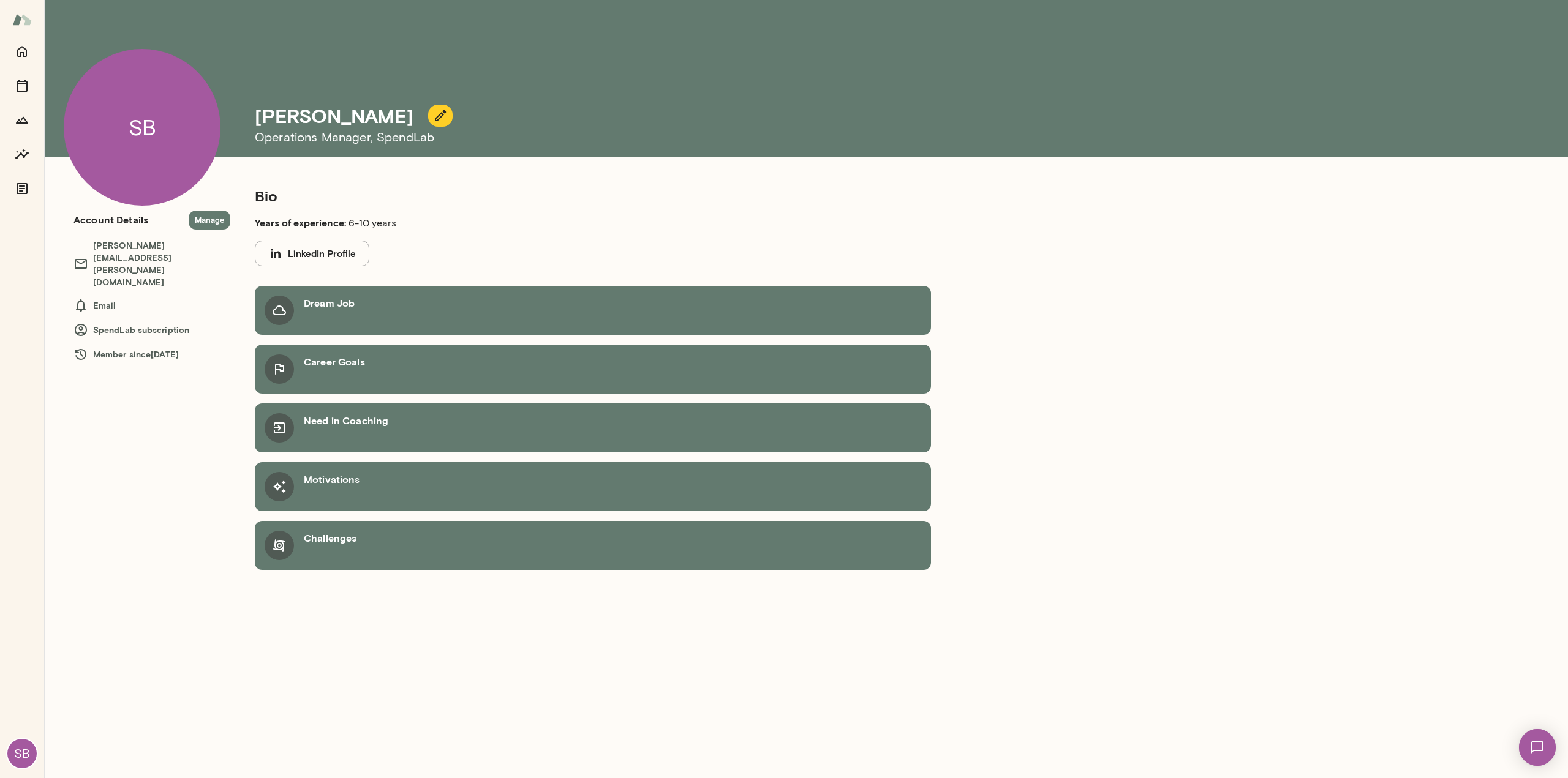
click at [167, 128] on div "SB" at bounding box center [142, 127] width 157 height 157
click at [140, 125] on div "SB" at bounding box center [142, 127] width 157 height 157
click at [448, 116] on button "button" at bounding box center [440, 116] width 25 height 22
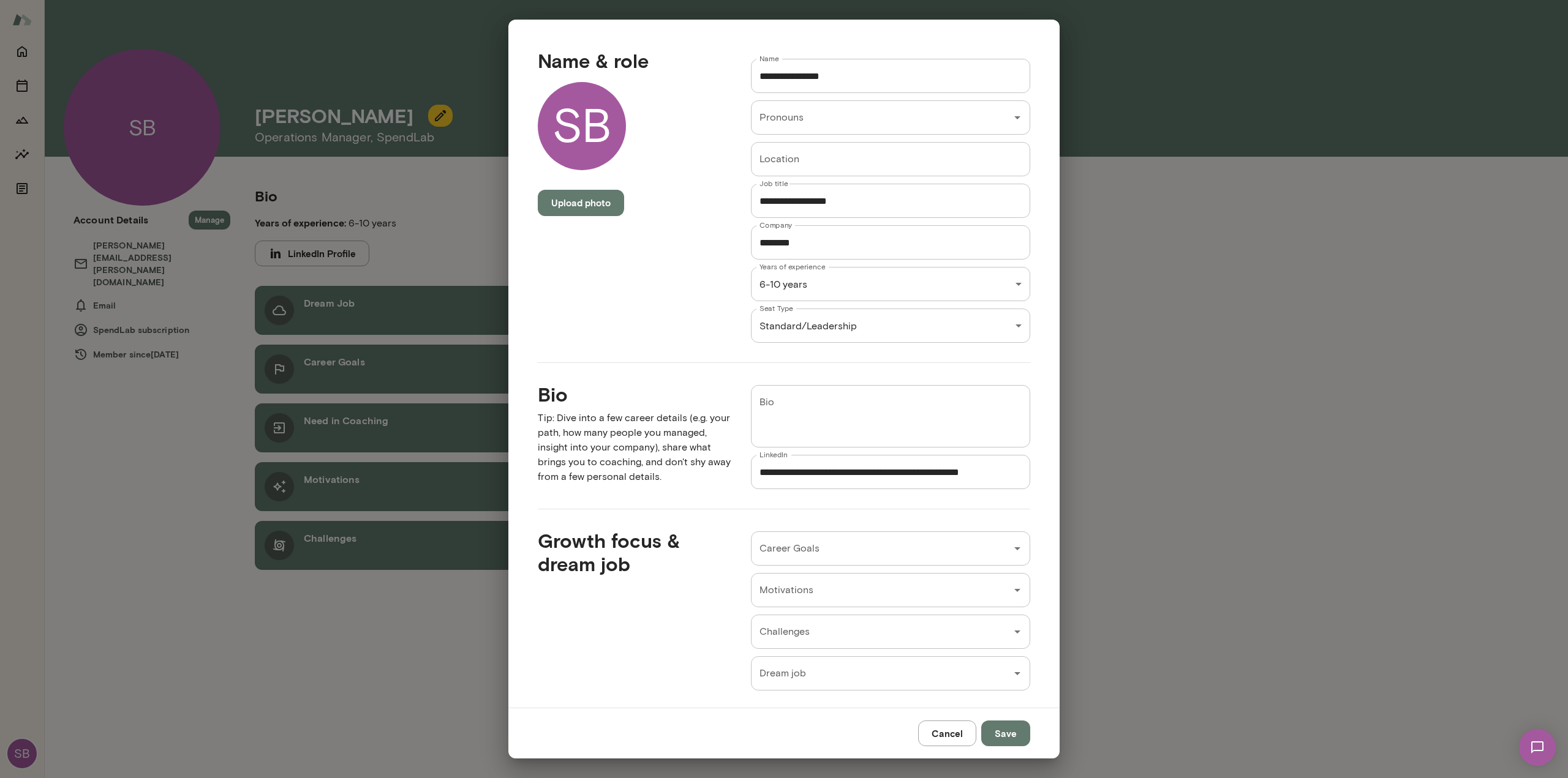
click at [569, 211] on button "Upload photo" at bounding box center [581, 203] width 86 height 25
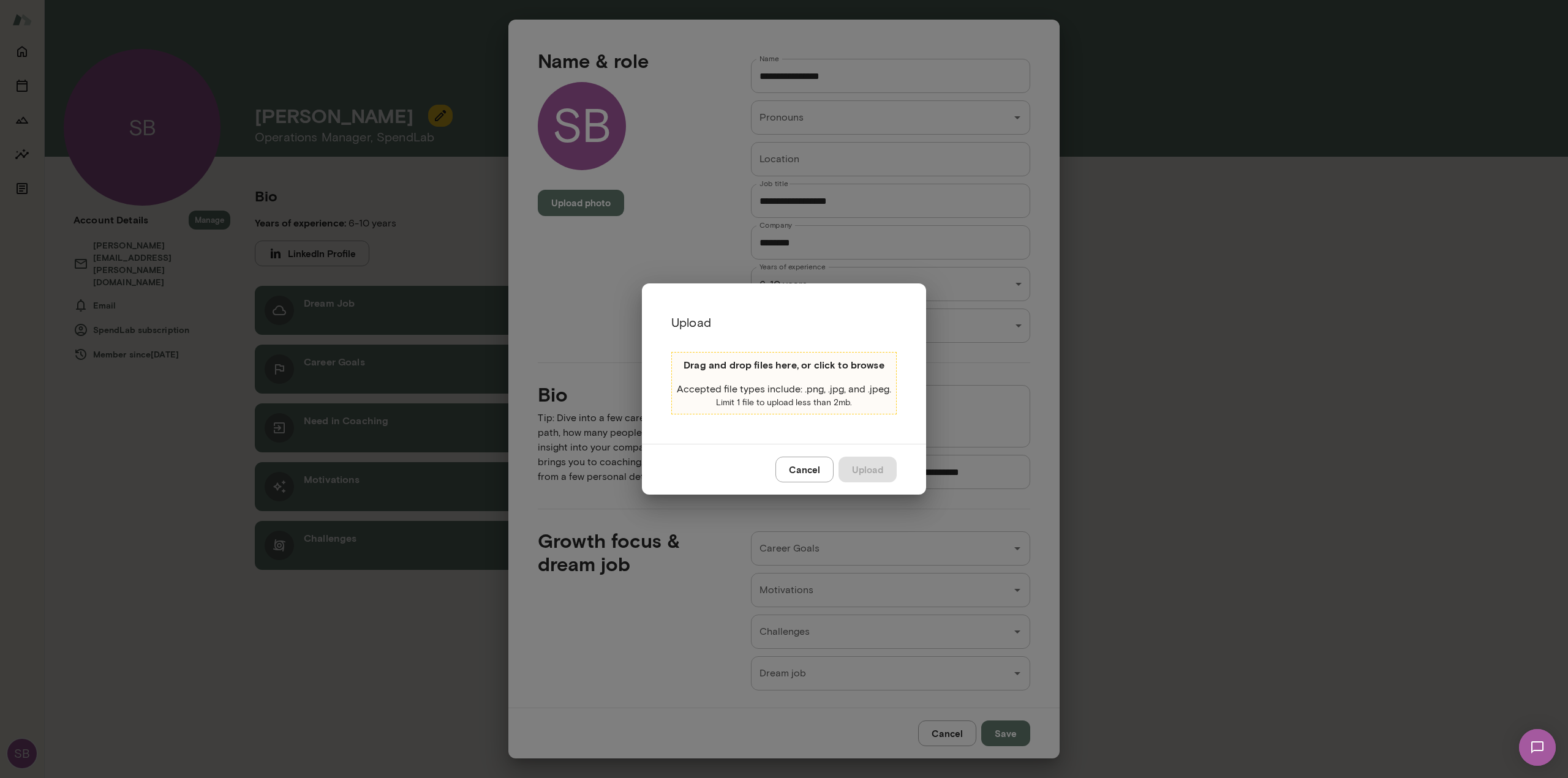
click at [732, 374] on div "Drag and drop files here, or click to browse Accepted file types include: .png,…" at bounding box center [784, 383] width 226 height 63
type input "**********"
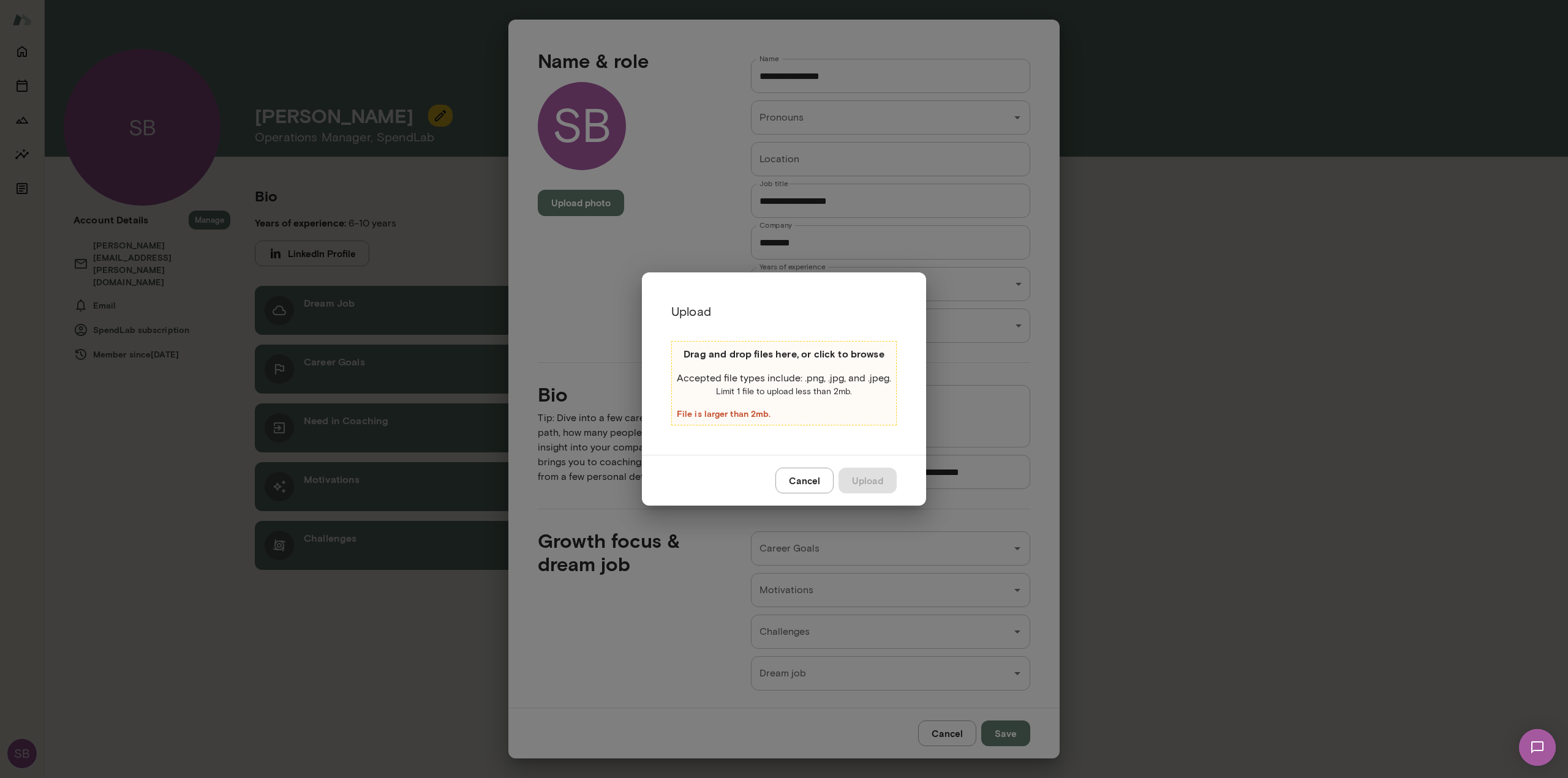
click at [787, 377] on p "Accepted file types include: .png, .jpg, and .jpeg." at bounding box center [784, 379] width 215 height 15
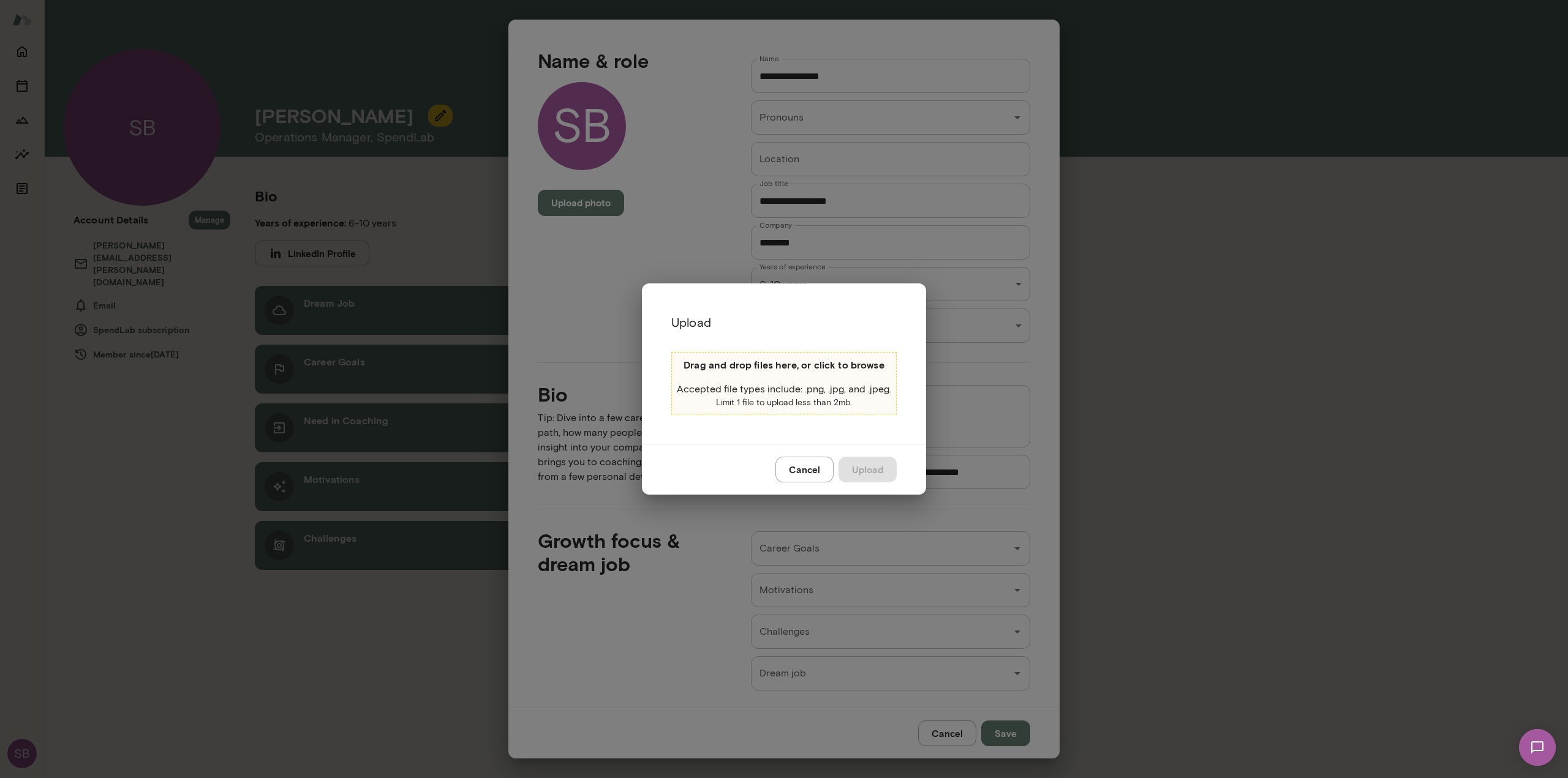
type input "**********"
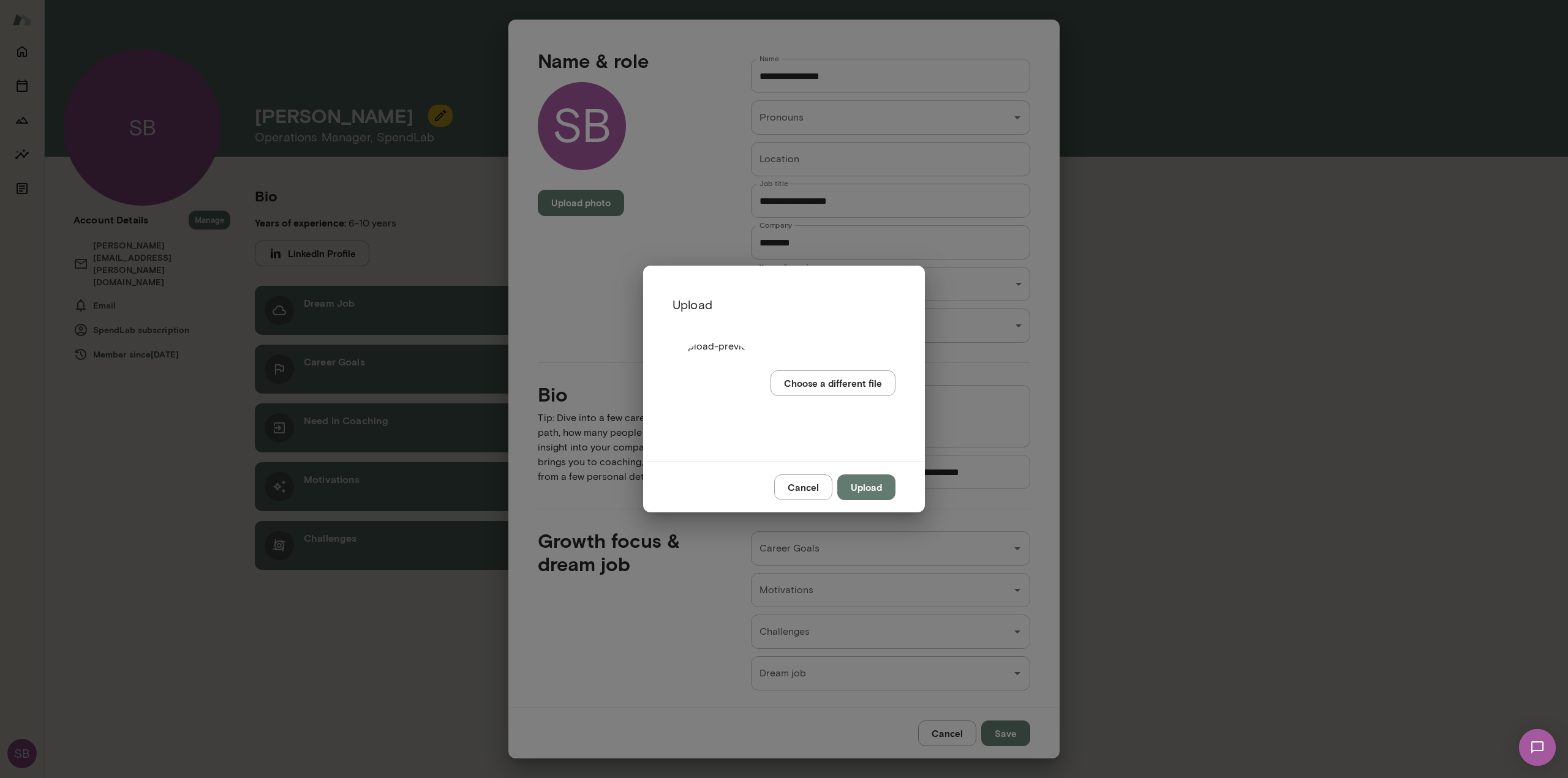
click at [877, 488] on button "Upload" at bounding box center [866, 488] width 58 height 25
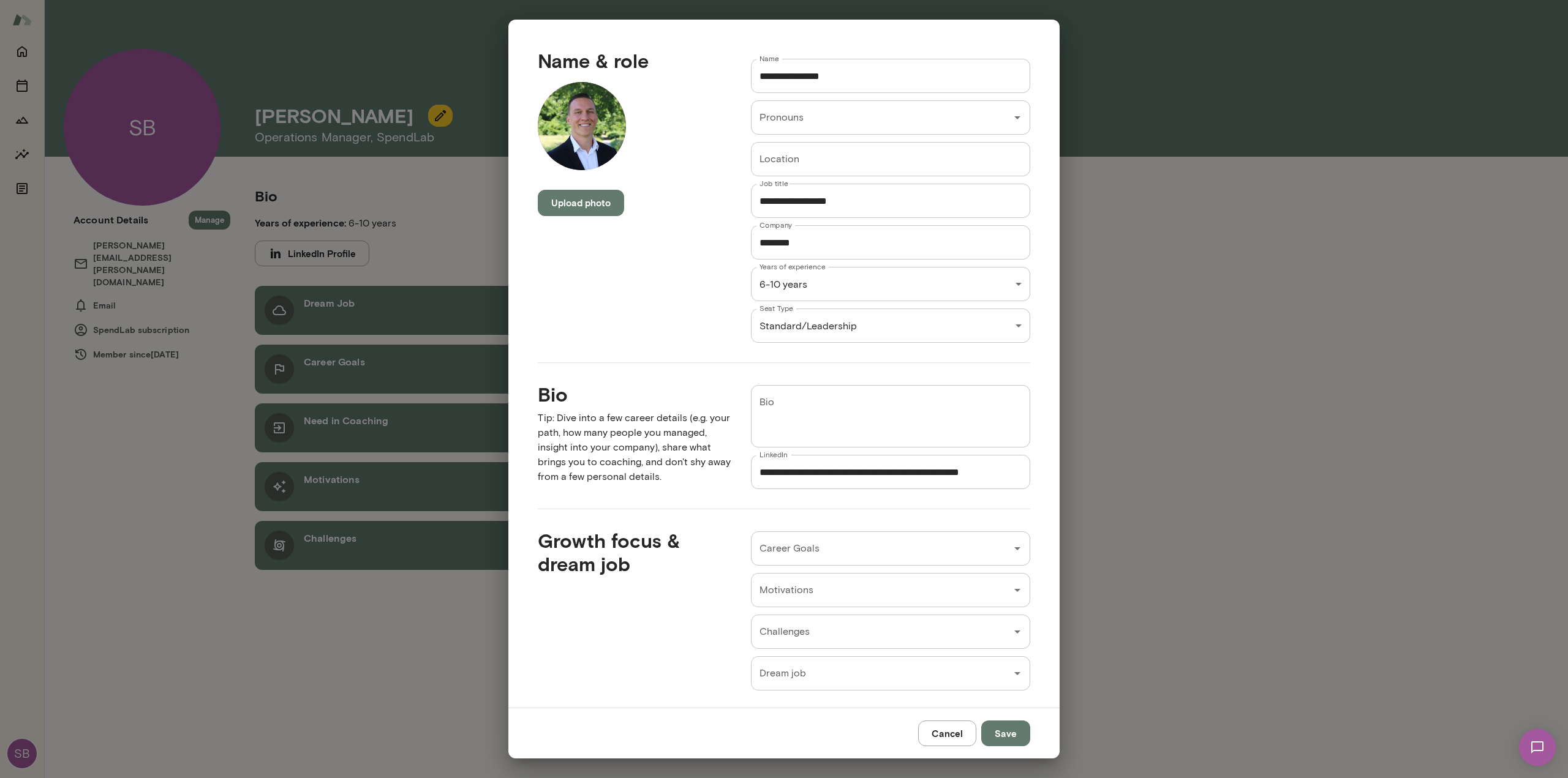
click at [865, 0] on div "**********" at bounding box center [784, 0] width 1568 height 0
click at [865, 327] on div at bounding box center [784, 389] width 1568 height 778
click at [613, 300] on div "Name & role Upload photo" at bounding box center [624, 186] width 213 height 314
click at [752, 200] on input "**********" at bounding box center [890, 201] width 279 height 35
click at [660, 244] on div "Name & role Upload photo" at bounding box center [624, 186] width 213 height 314
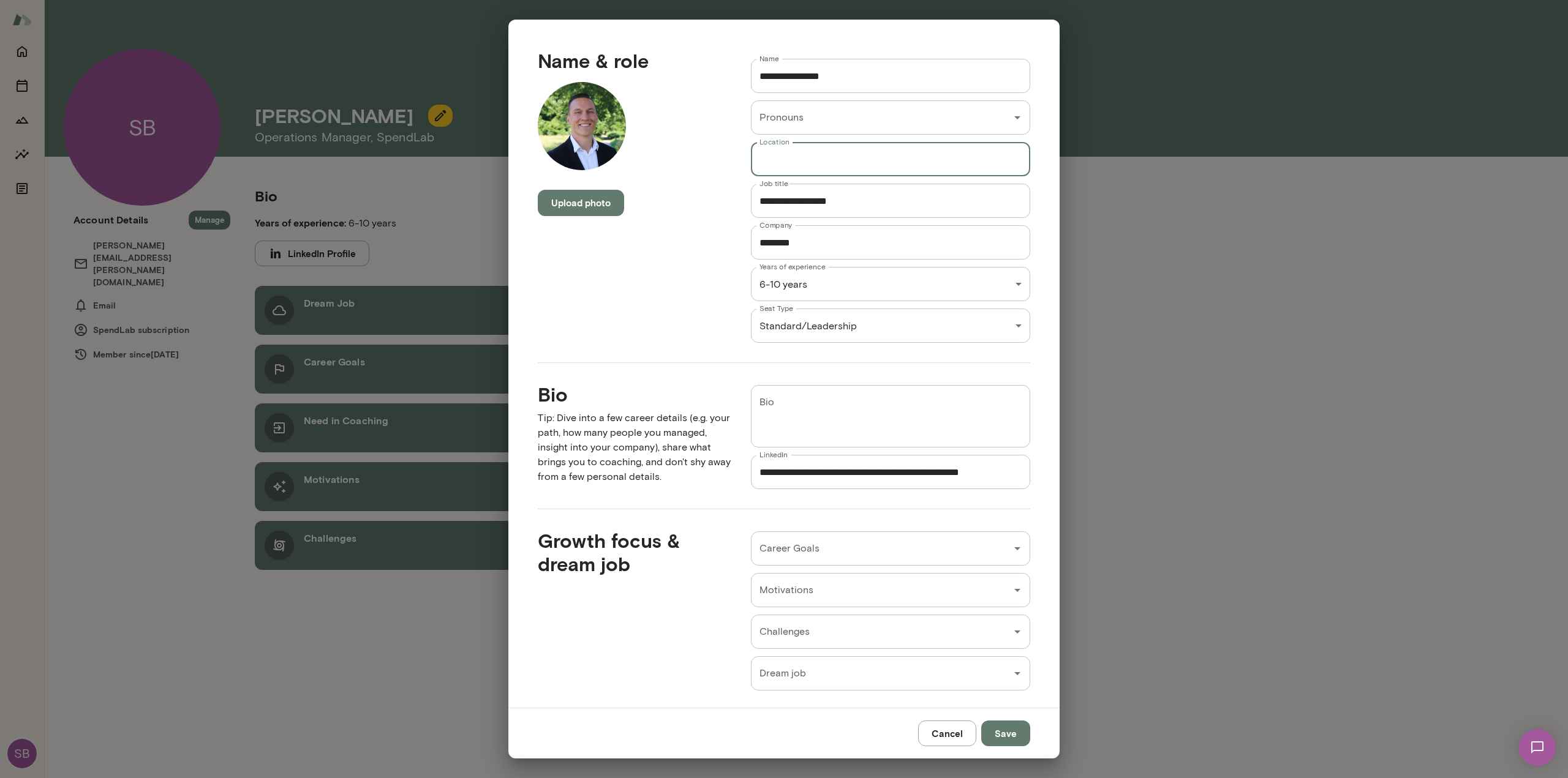
click at [821, 155] on input "Location" at bounding box center [890, 159] width 279 height 35
click at [839, 111] on input "Pronouns" at bounding box center [873, 117] width 234 height 24
click at [803, 169] on li "he/him" at bounding box center [884, 173] width 274 height 22
type input "******"
click at [802, 165] on input "Location" at bounding box center [890, 159] width 279 height 35
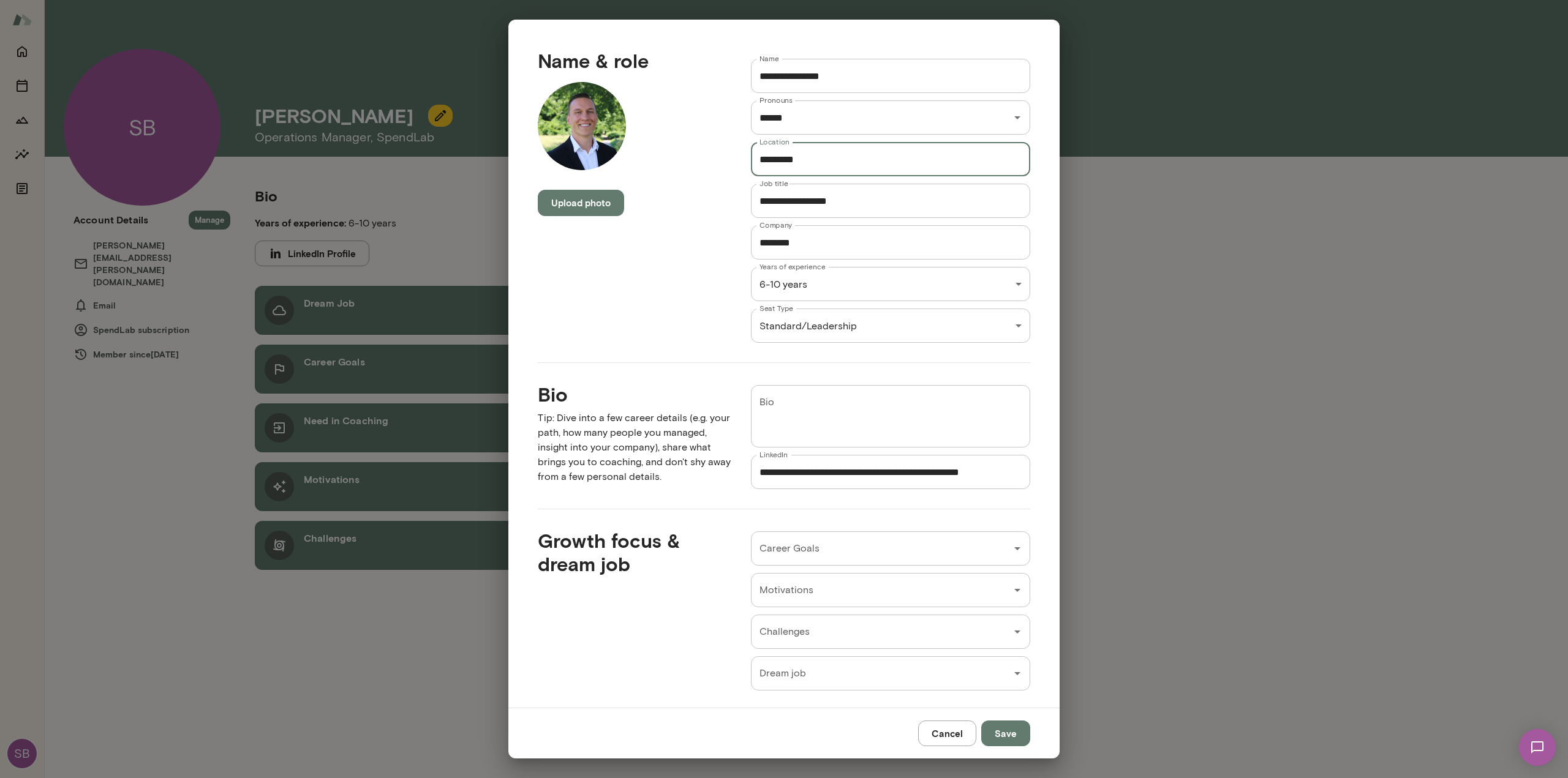
type input "*********"
drag, startPoint x: 638, startPoint y: 298, endPoint x: 651, endPoint y: 319, distance: 24.7
click at [638, 302] on div "Name & role Upload photo" at bounding box center [624, 186] width 213 height 314
click at [845, 541] on input "Career Goals" at bounding box center [881, 549] width 250 height 24
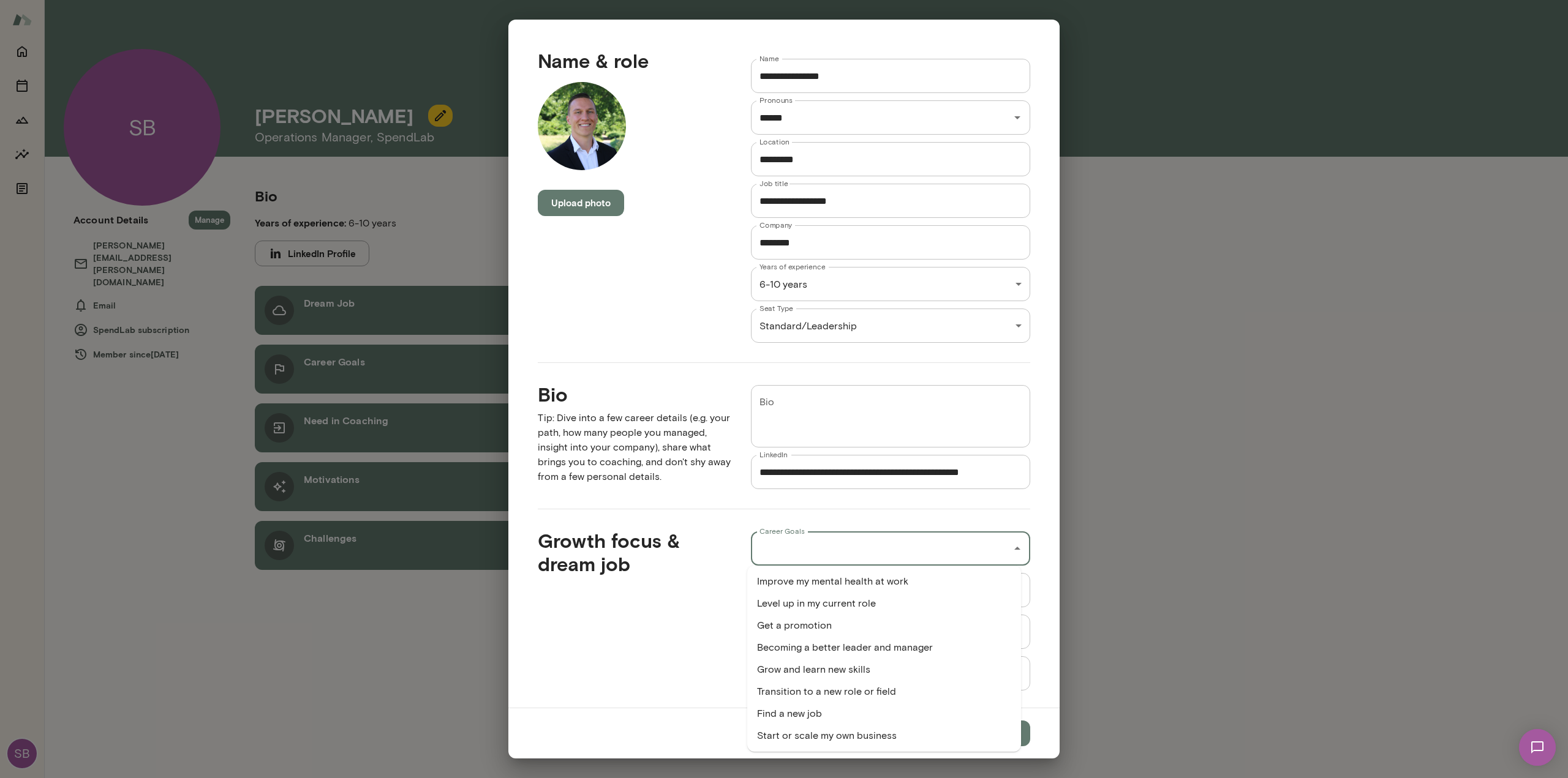
click at [949, 644] on li "Becoming a better leader and manager" at bounding box center [884, 648] width 274 height 22
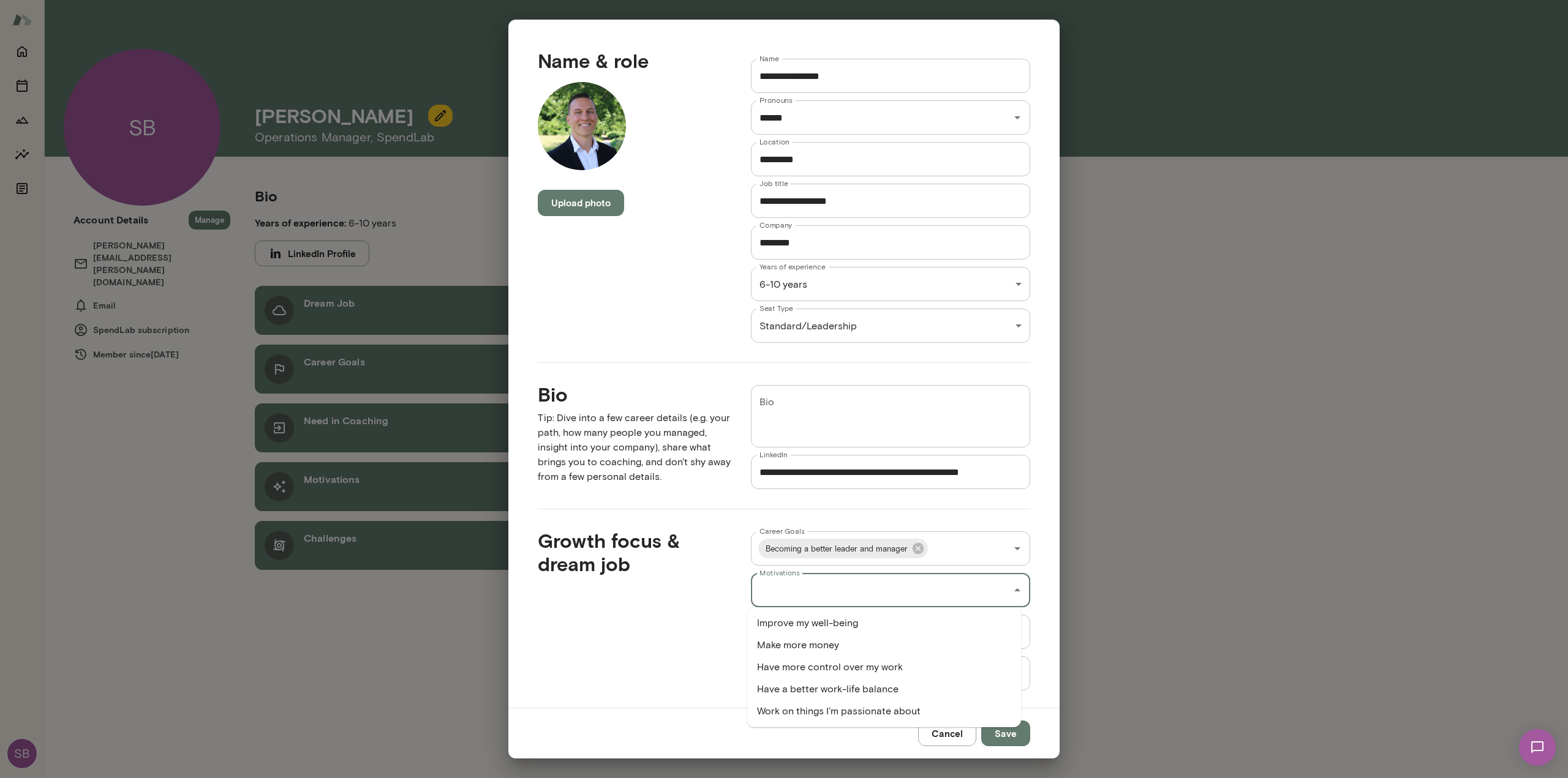
click at [905, 592] on input "Motivations" at bounding box center [881, 591] width 250 height 24
click at [896, 705] on li "Work on things I'm passionate about" at bounding box center [884, 712] width 274 height 22
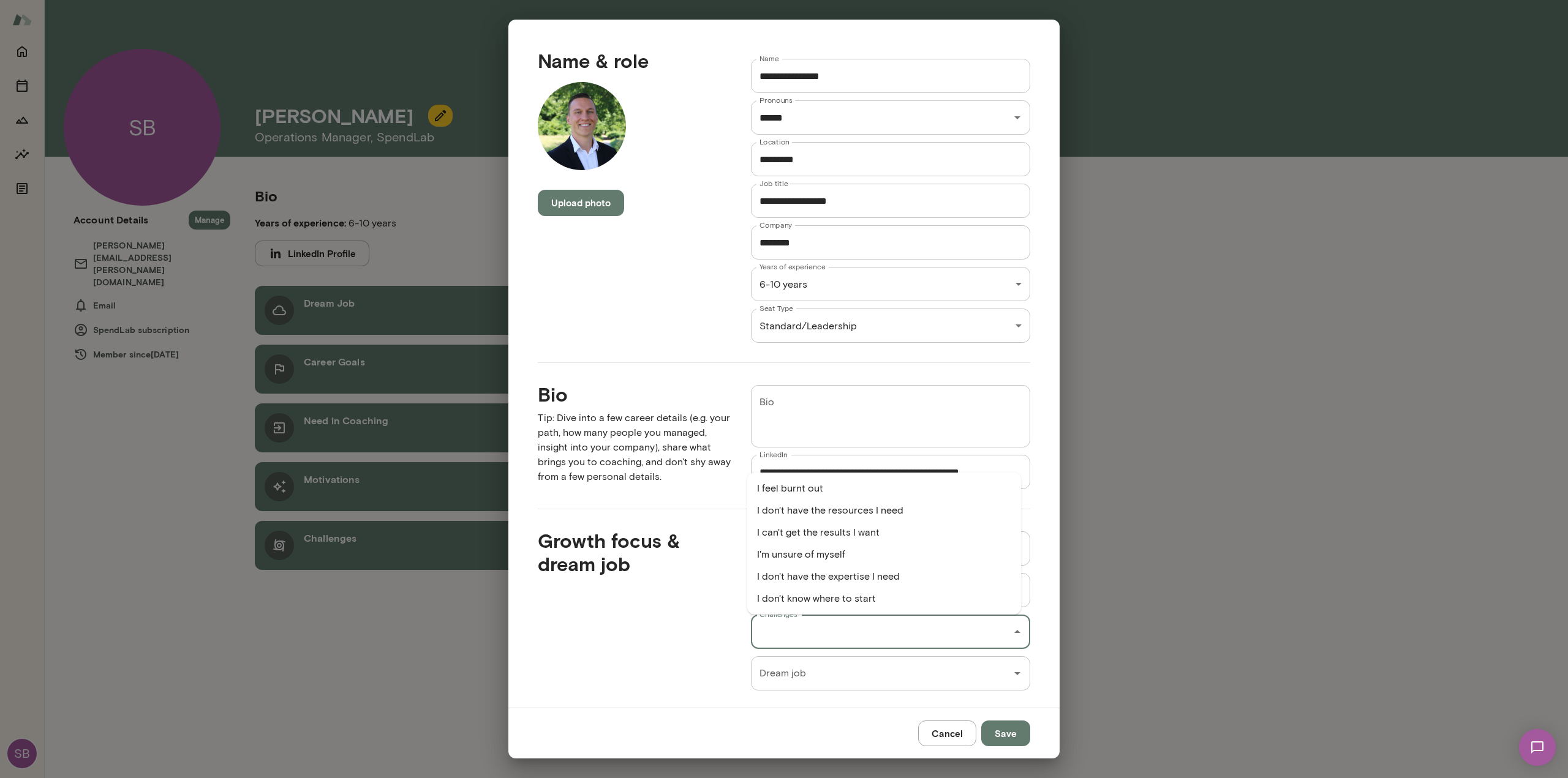
click at [831, 633] on input "Challenges" at bounding box center [881, 632] width 250 height 24
click at [726, 631] on div "Growth focus & dream job" at bounding box center [624, 600] width 213 height 181
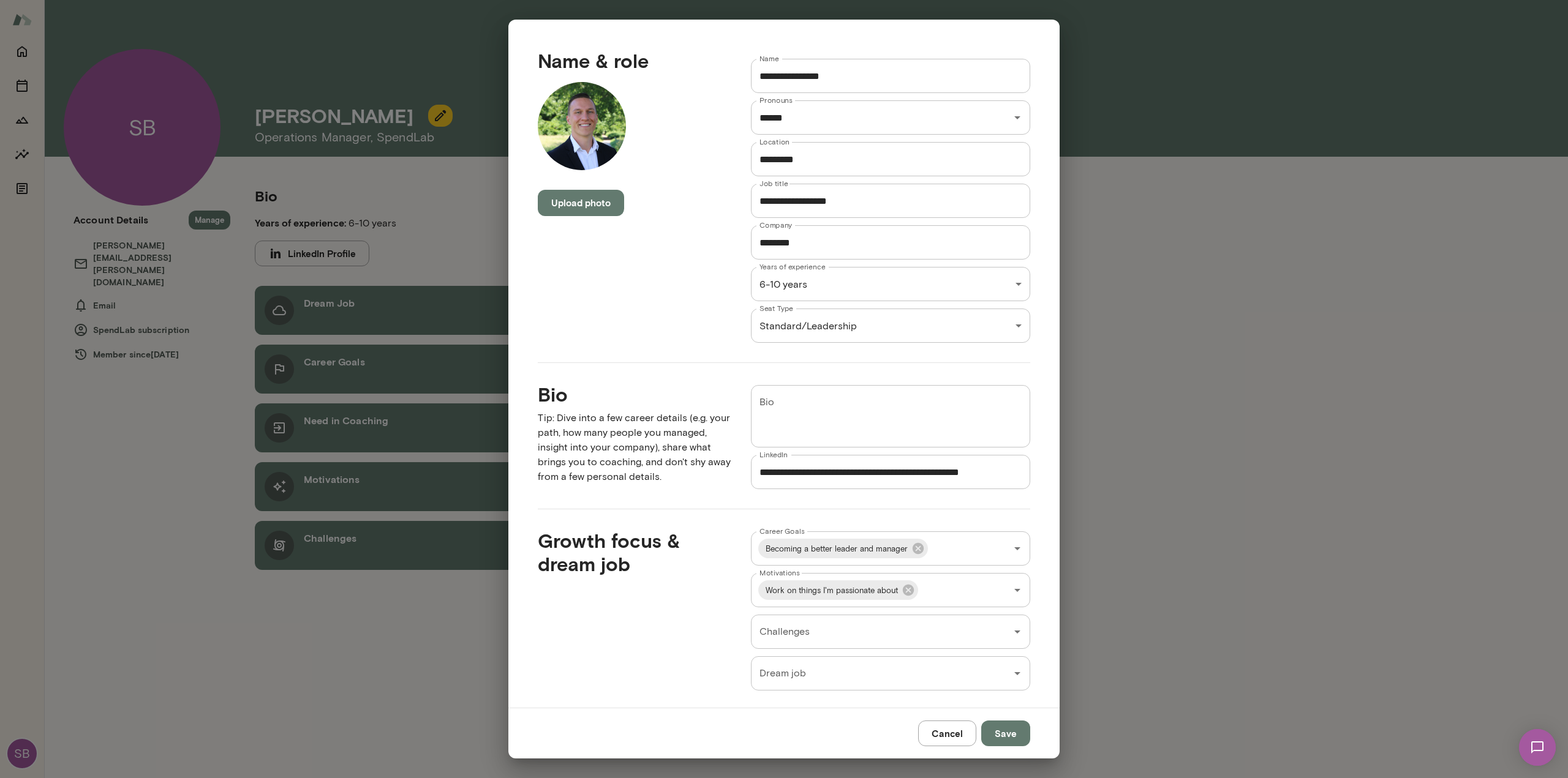
click at [894, 635] on input "Challenges" at bounding box center [881, 632] width 250 height 24
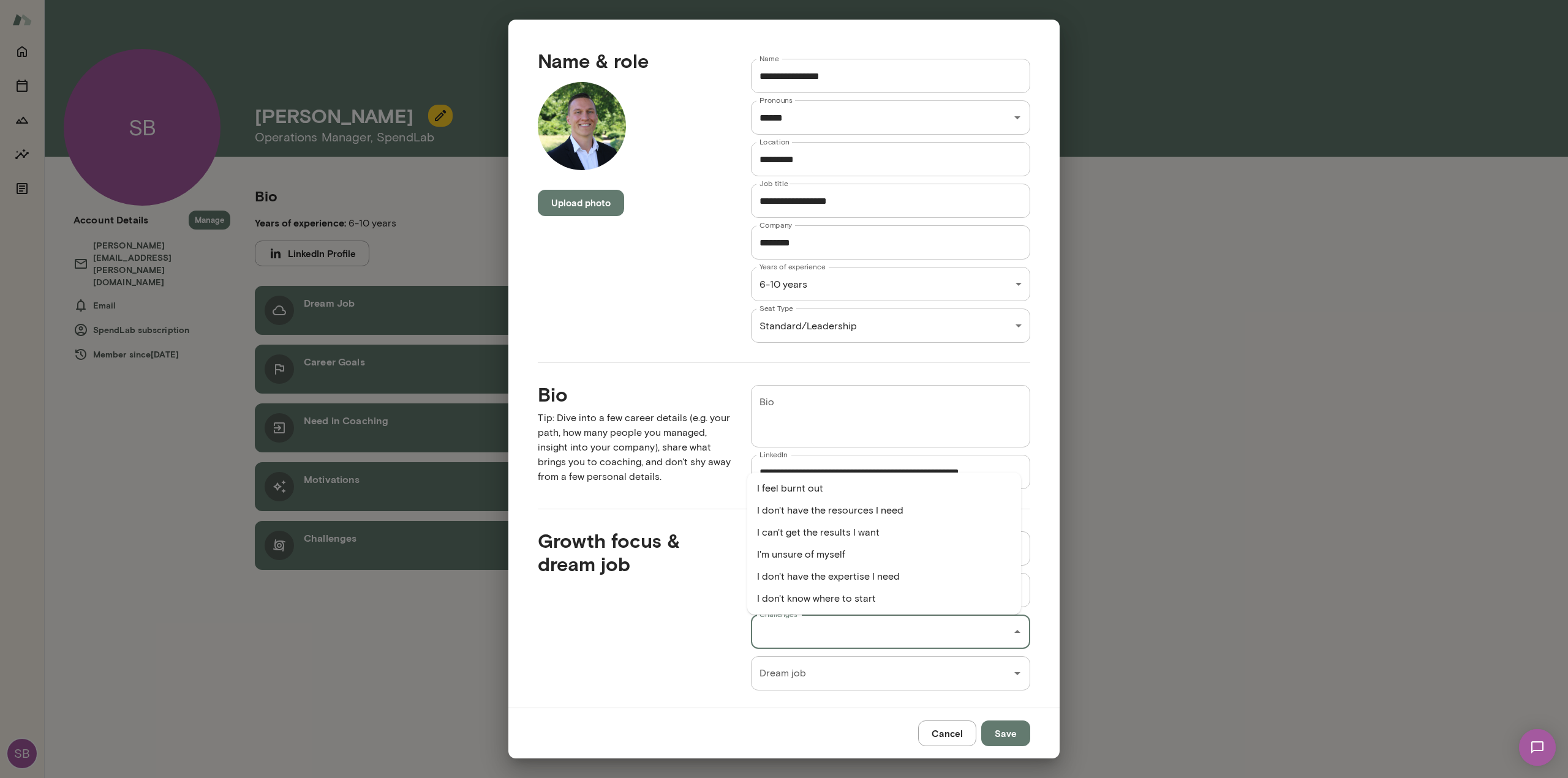
click at [886, 485] on li "I feel burnt out" at bounding box center [884, 489] width 274 height 22
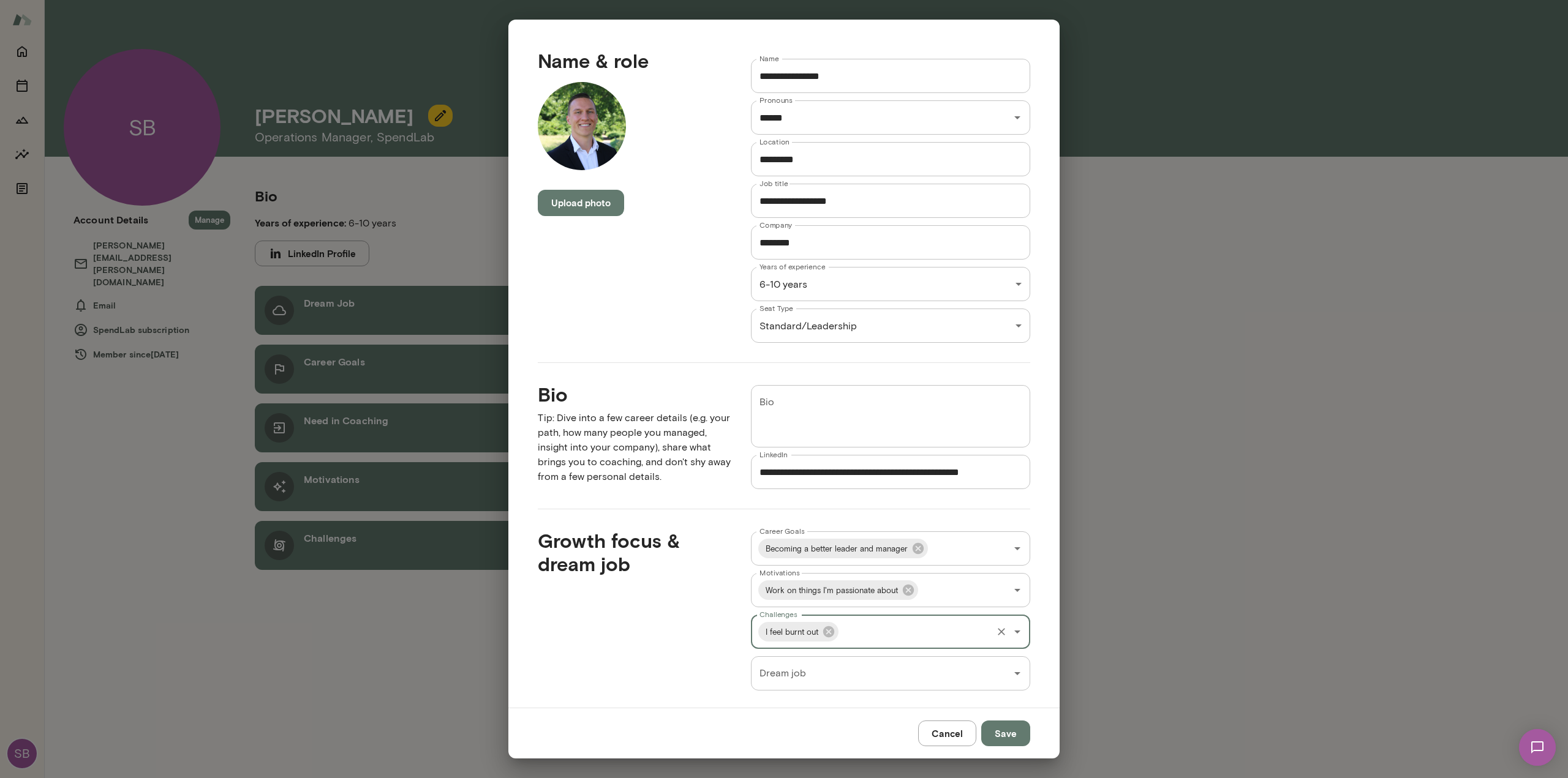
click at [607, 619] on div "Growth focus & dream job" at bounding box center [624, 600] width 213 height 181
click at [848, 682] on input "Dream job" at bounding box center [881, 674] width 250 height 24
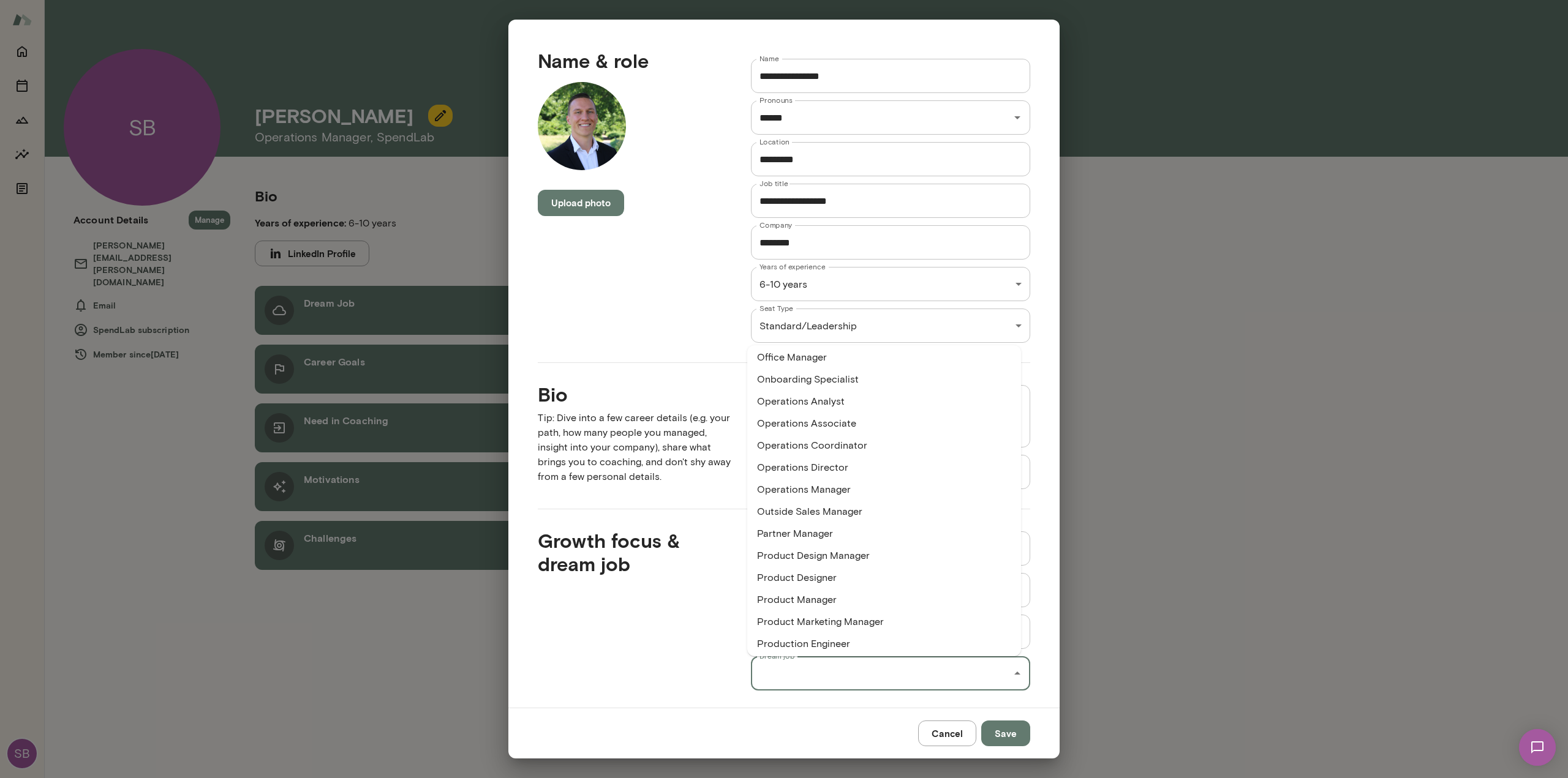
scroll to position [1592, 0]
click at [868, 469] on li "Operations Director" at bounding box center [884, 467] width 274 height 22
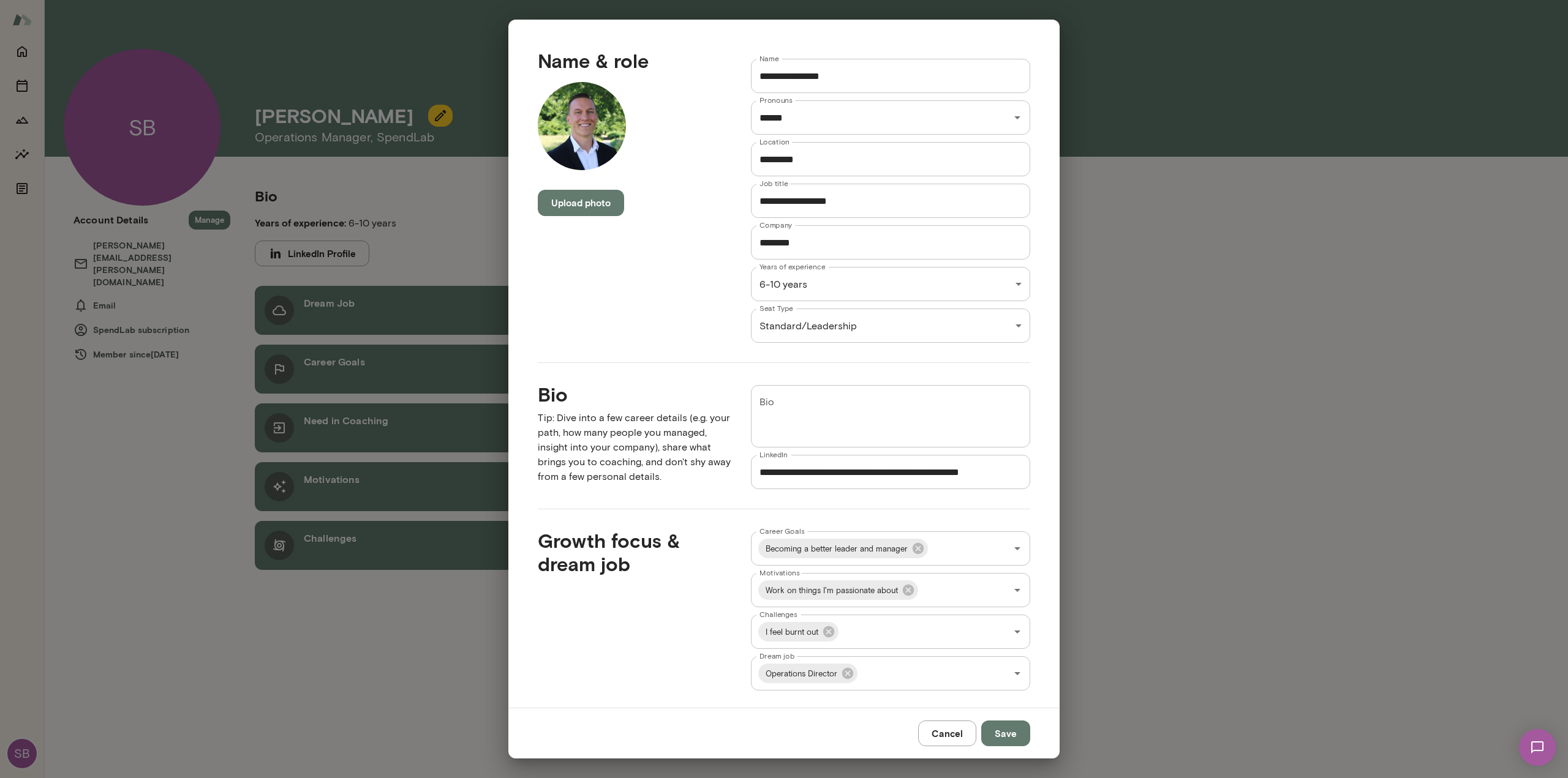
click at [615, 674] on div "Growth focus & dream job" at bounding box center [624, 600] width 213 height 181
click at [1013, 728] on button "Save" at bounding box center [1006, 733] width 49 height 25
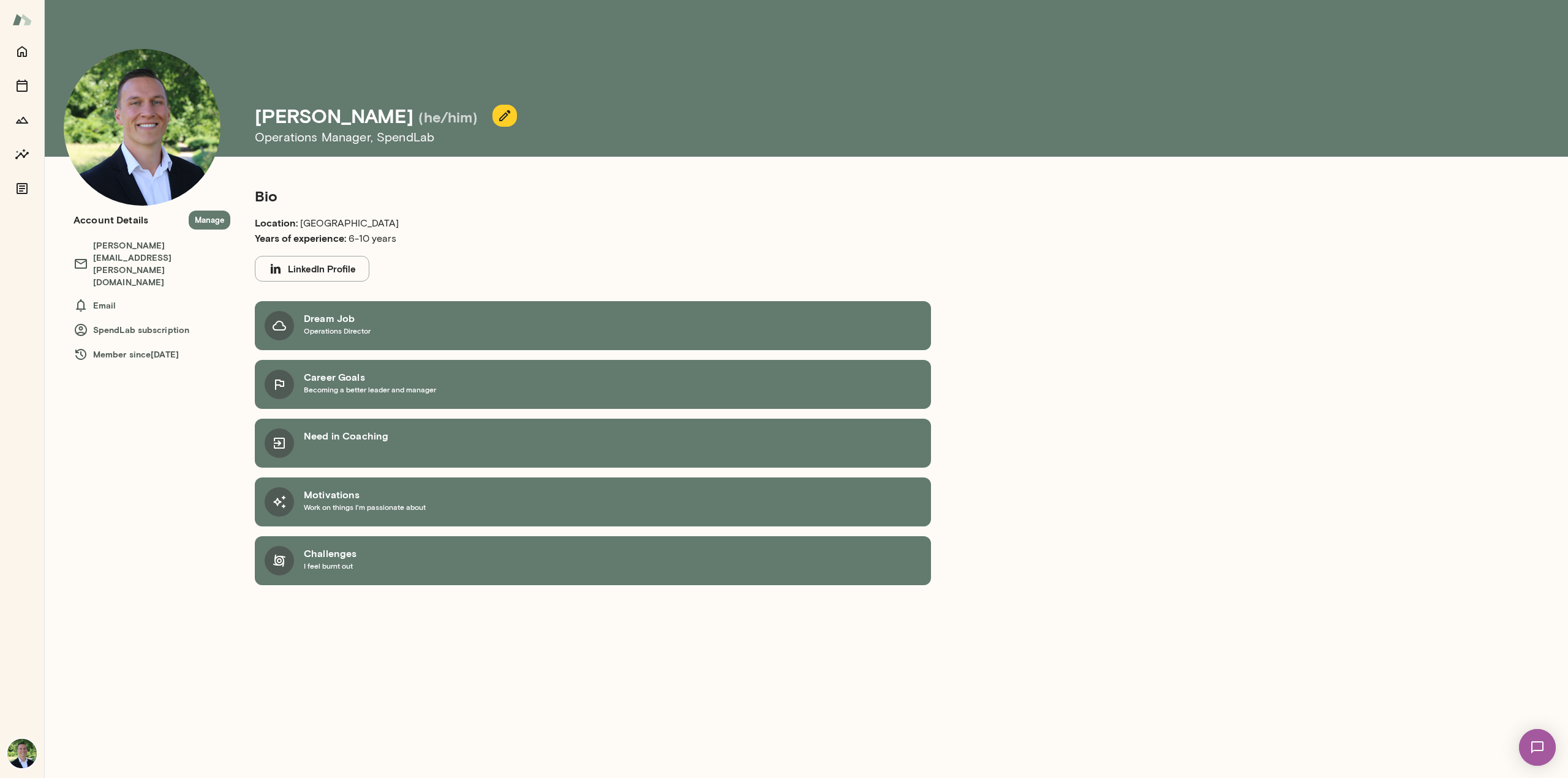
click at [158, 611] on div "Bio Location: Amsterdam Years of experience: 6-10 years LinkedIn Profile Dream …" at bounding box center [514, 478] width 941 height 602
click at [324, 445] on div "Need in Coaching" at bounding box center [346, 443] width 85 height 29
click at [314, 440] on h6 "Need in Coaching" at bounding box center [346, 436] width 85 height 15
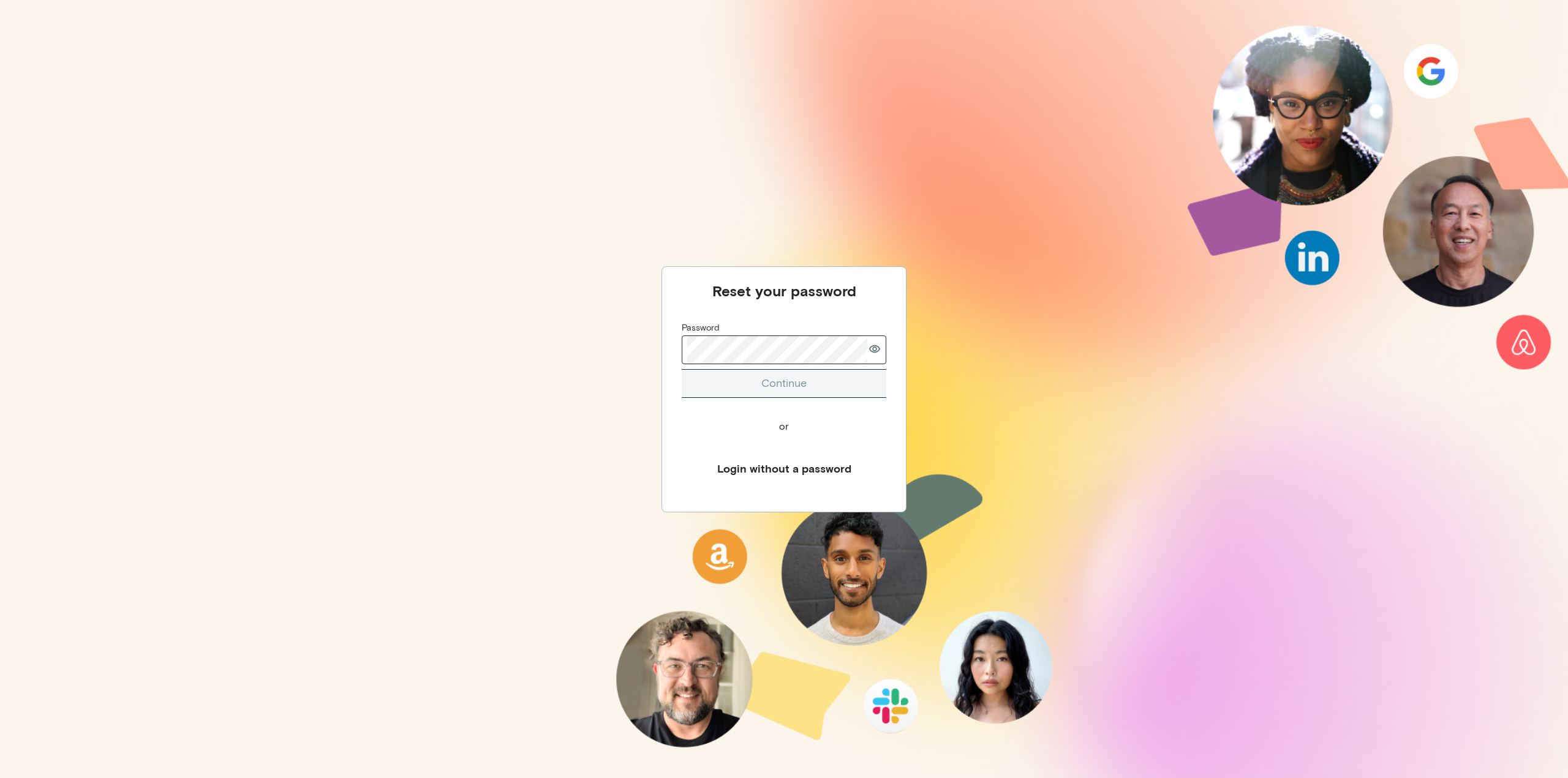
click at [481, 361] on div "Reset your password Password Continue or Login without a password" at bounding box center [784, 389] width 1568 height 778
